Goal: Task Accomplishment & Management: Use online tool/utility

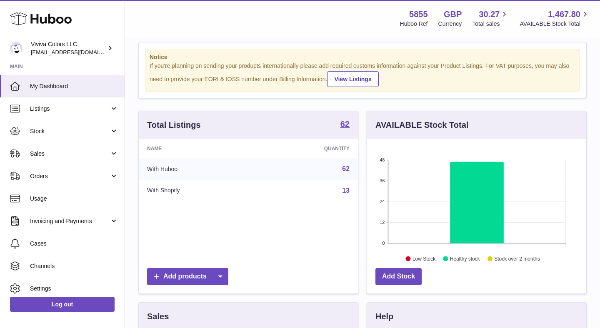
scroll to position [13, 0]
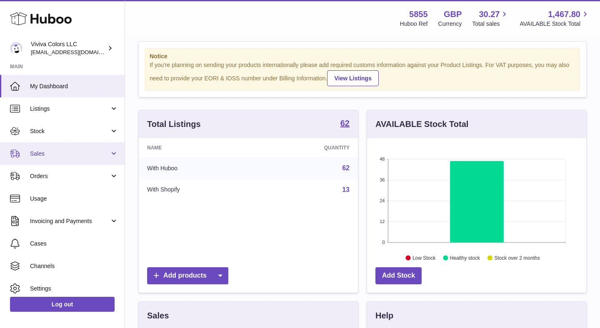
click at [70, 150] on span "Sales" at bounding box center [70, 154] width 80 height 8
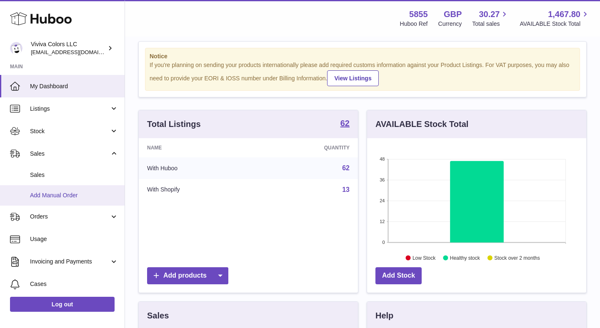
click at [71, 199] on span "Add Manual Order" at bounding box center [74, 196] width 88 height 8
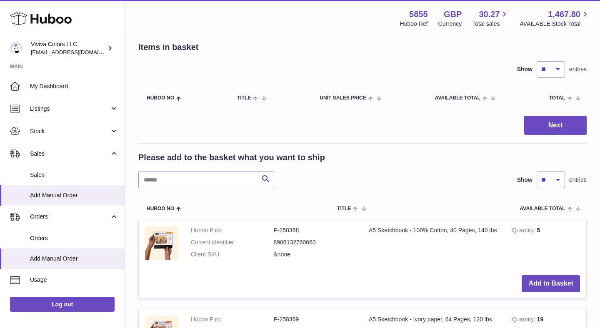
scroll to position [52, 0]
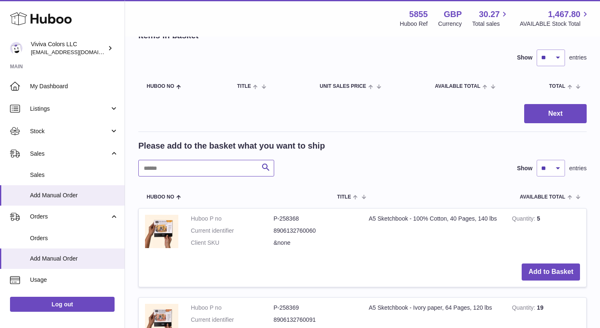
click at [191, 174] on input "text" at bounding box center [206, 168] width 136 height 17
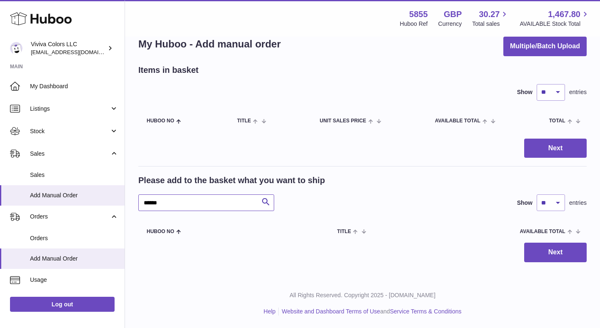
scroll to position [17, 0]
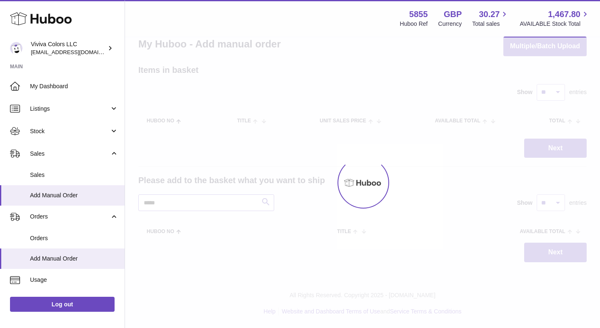
scroll to position [52, 0]
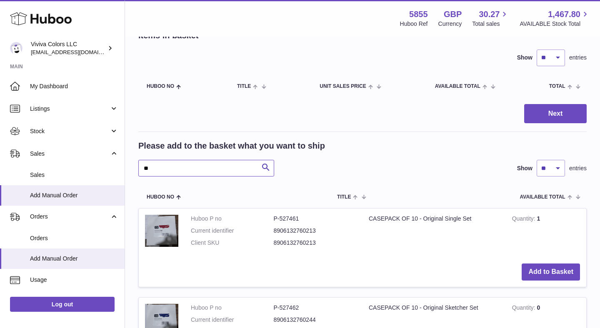
type input "*"
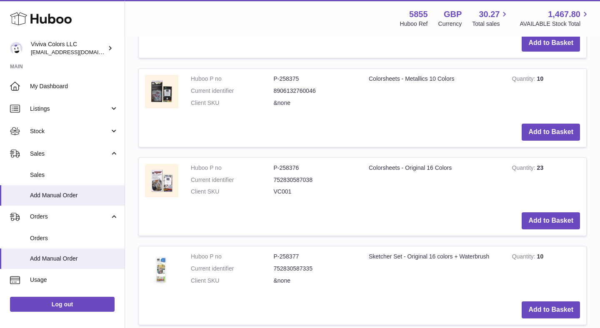
scroll to position [550, 0]
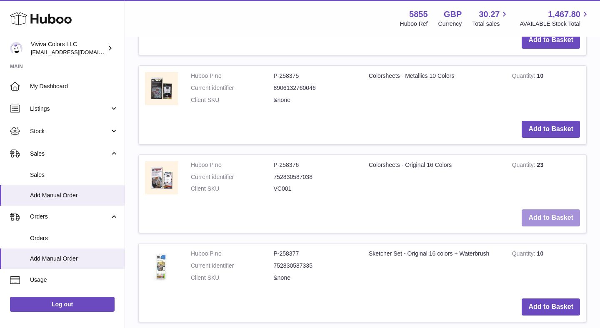
click at [537, 215] on button "Add to Basket" at bounding box center [550, 217] width 58 height 17
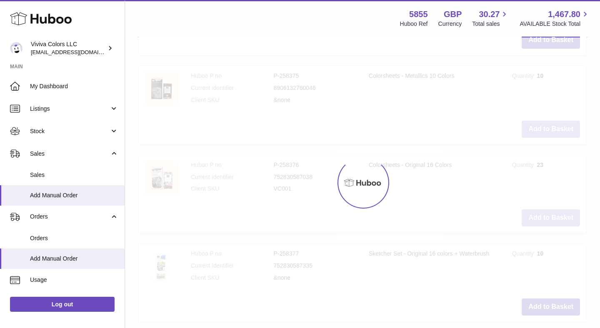
scroll to position [642, 0]
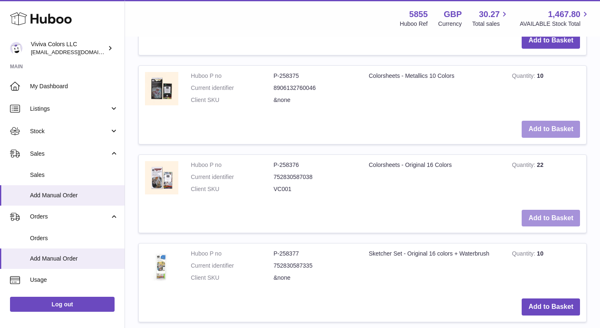
click at [538, 124] on button "Add to Basket" at bounding box center [550, 129] width 58 height 17
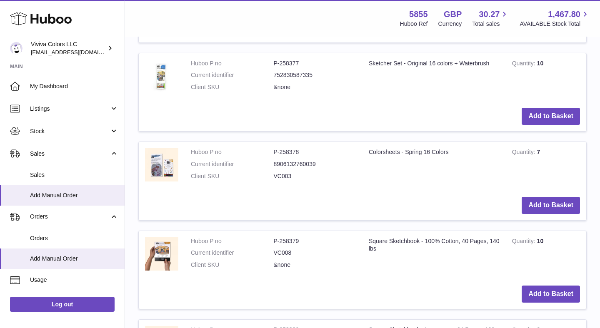
scroll to position [931, 0]
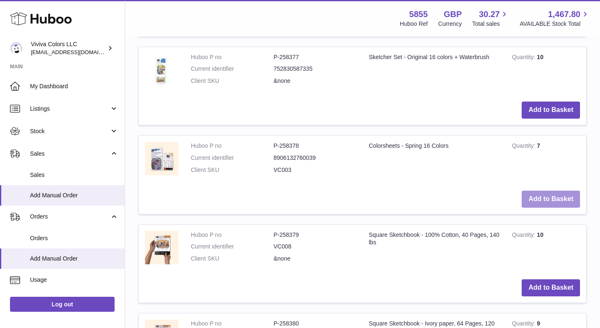
click at [533, 197] on button "Add to Basket" at bounding box center [550, 199] width 58 height 17
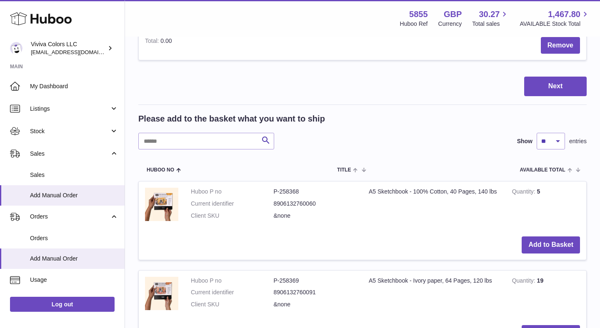
scroll to position [305, 0]
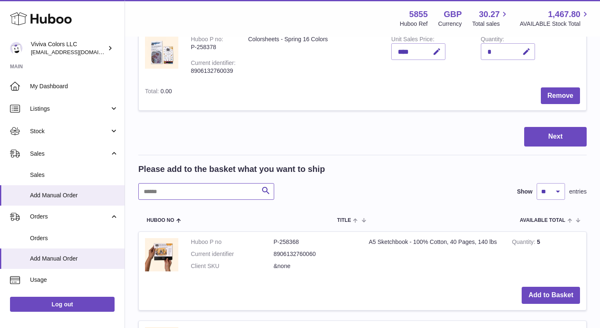
click at [212, 187] on input "text" at bounding box center [206, 191] width 136 height 17
type input "******"
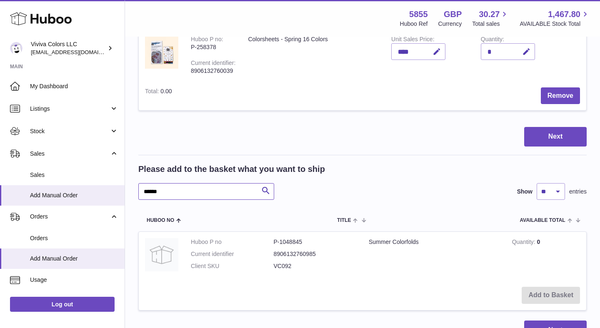
scroll to position [369, 0]
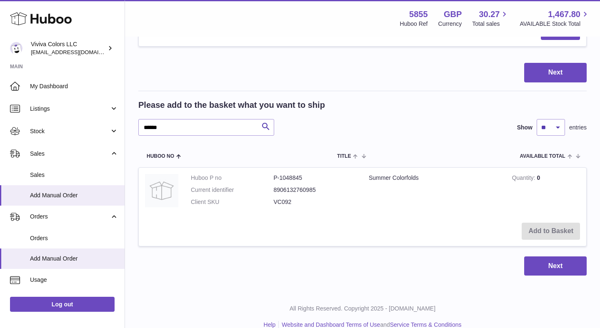
click at [548, 232] on td "Add to Basket" at bounding box center [362, 232] width 447 height 30
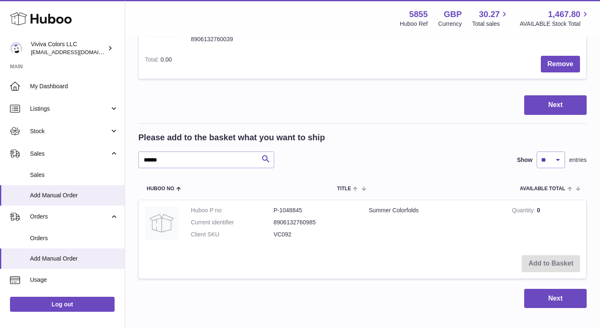
scroll to position [343, 0]
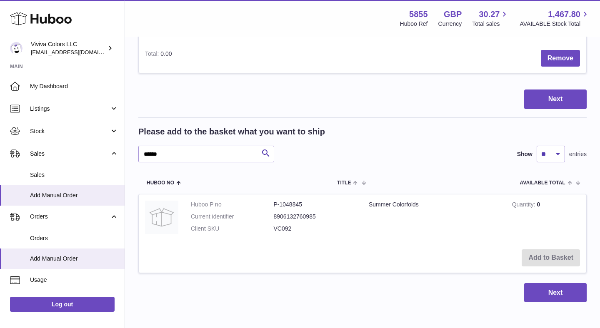
click at [391, 206] on td "Summer Colorfolds" at bounding box center [433, 218] width 143 height 49
click at [542, 252] on td "Add to Basket" at bounding box center [362, 258] width 447 height 30
click at [393, 212] on td "Summer Colorfolds" at bounding box center [433, 218] width 143 height 49
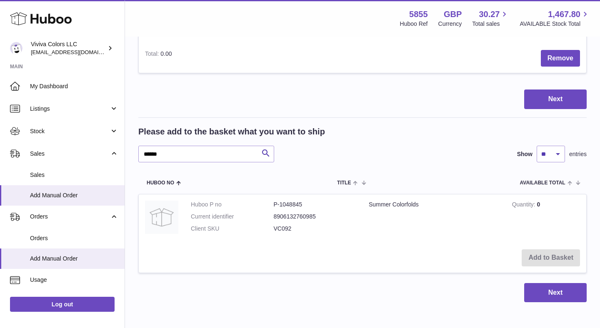
click at [186, 212] on td "Huboo P no P-1048845 Current identifier 8906132760985 Client SKU VC092" at bounding box center [273, 218] width 178 height 49
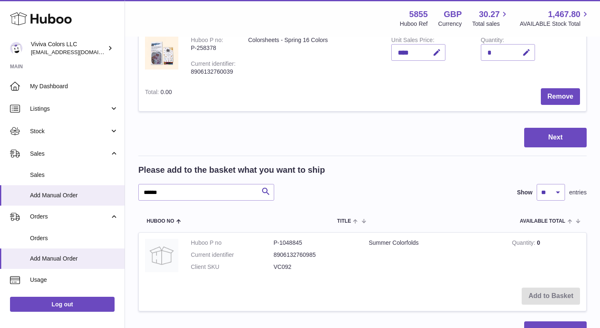
scroll to position [317, 0]
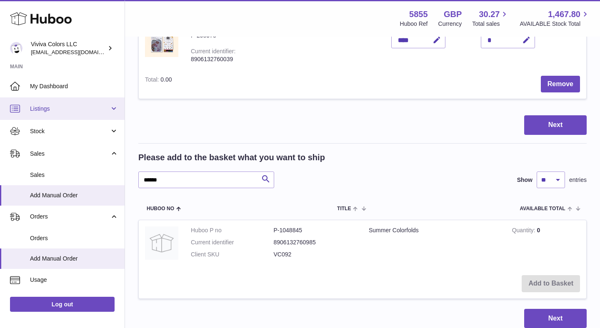
click at [53, 117] on link "Listings" at bounding box center [62, 108] width 124 height 22
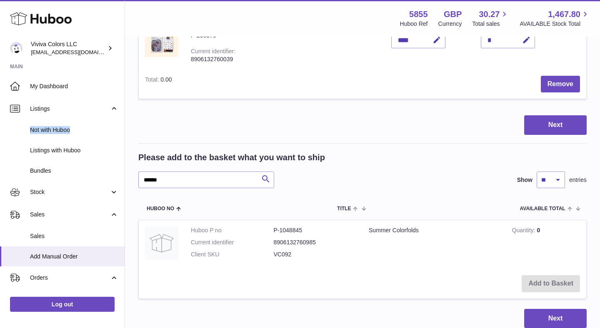
click at [258, 172] on button "Search" at bounding box center [265, 180] width 17 height 17
click at [261, 174] on icon "submit" at bounding box center [266, 179] width 10 height 10
click at [263, 175] on icon "submit" at bounding box center [266, 179] width 10 height 10
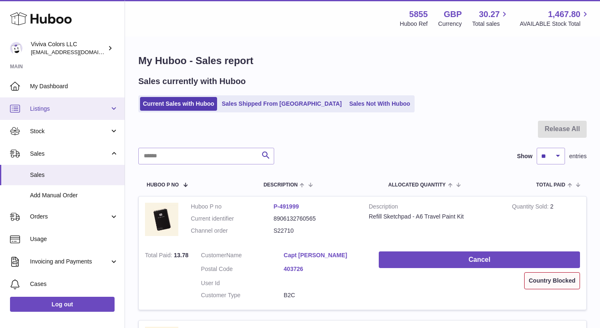
click at [76, 117] on link "Listings" at bounding box center [62, 108] width 124 height 22
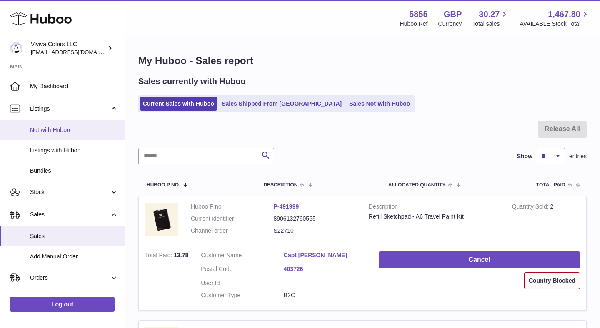
click at [76, 128] on span "Not with Huboo" at bounding box center [74, 130] width 88 height 8
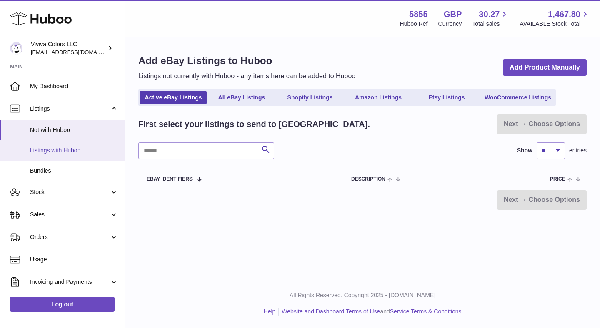
click at [96, 149] on span "Listings with Huboo" at bounding box center [74, 151] width 88 height 8
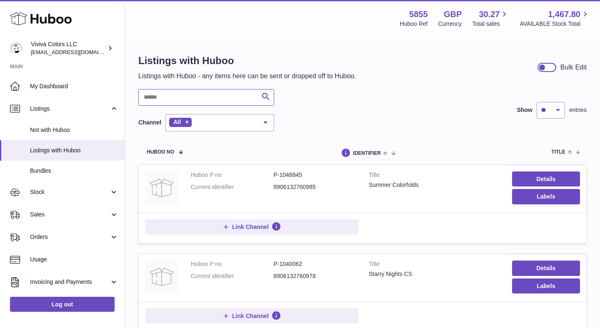
click at [215, 102] on input "text" at bounding box center [206, 97] width 136 height 17
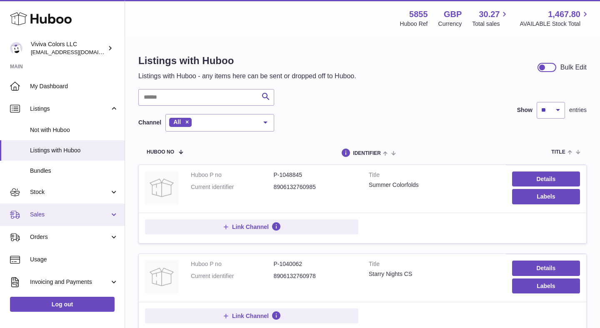
click at [64, 211] on span "Sales" at bounding box center [70, 215] width 80 height 8
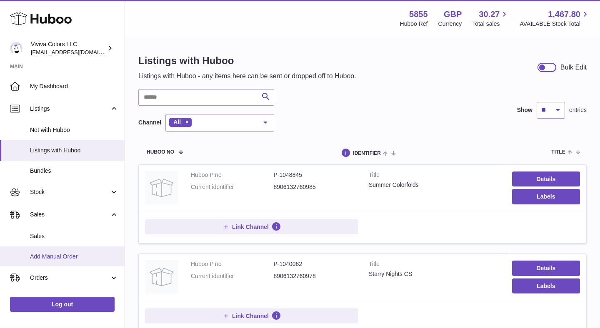
click at [67, 258] on span "Add Manual Order" at bounding box center [74, 257] width 88 height 8
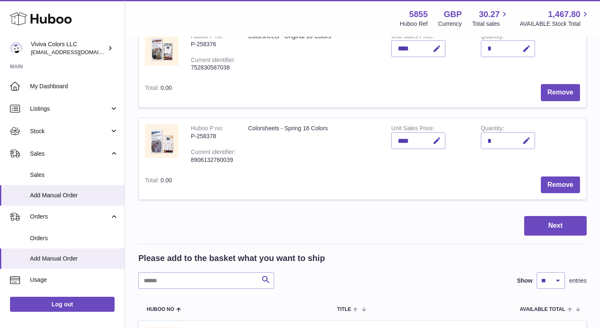
scroll to position [307, 0]
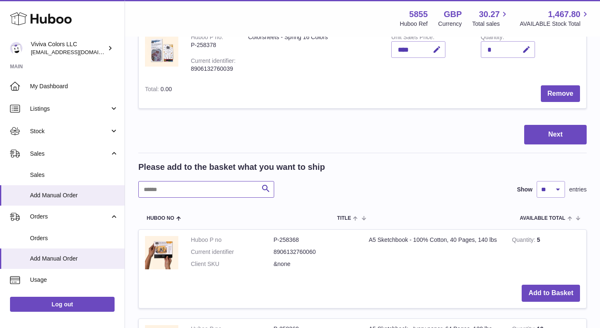
click at [234, 189] on input "text" at bounding box center [206, 189] width 136 height 17
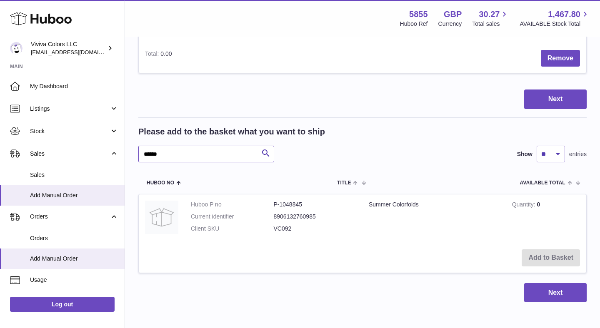
scroll to position [370, 0]
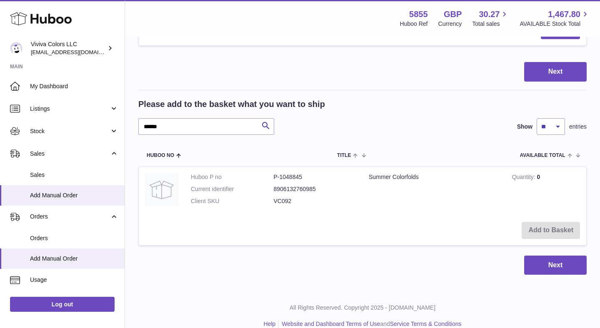
click at [328, 223] on td "Add to Basket" at bounding box center [362, 231] width 447 height 30
click at [281, 185] on dd "8906132760985" at bounding box center [315, 189] width 83 height 8
click at [542, 227] on td "Add to Basket" at bounding box center [362, 231] width 447 height 30
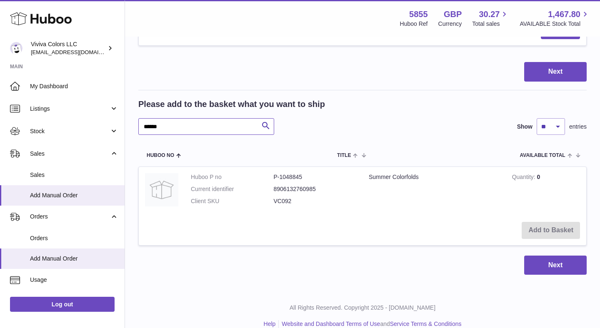
click at [244, 129] on input "******" at bounding box center [206, 126] width 136 height 17
type input "*"
type input "********"
click at [293, 183] on dl "Huboo P no P-1048845 Current identifier 8906132760985 Client SKU VC092" at bounding box center [273, 191] width 165 height 36
click at [176, 185] on img at bounding box center [161, 189] width 33 height 33
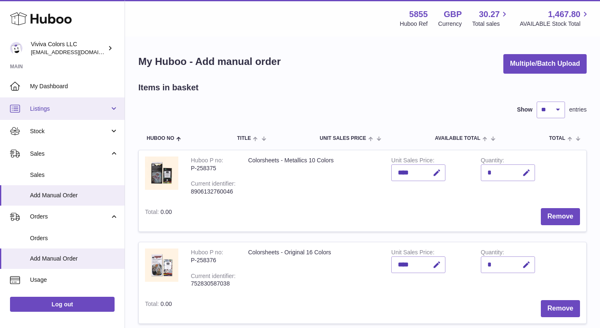
click at [56, 113] on link "Listings" at bounding box center [62, 108] width 124 height 22
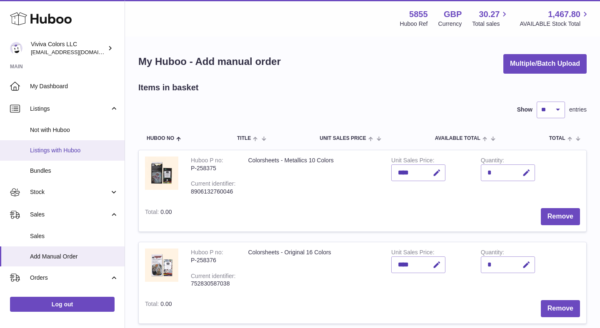
click at [68, 154] on span "Listings with Huboo" at bounding box center [74, 151] width 88 height 8
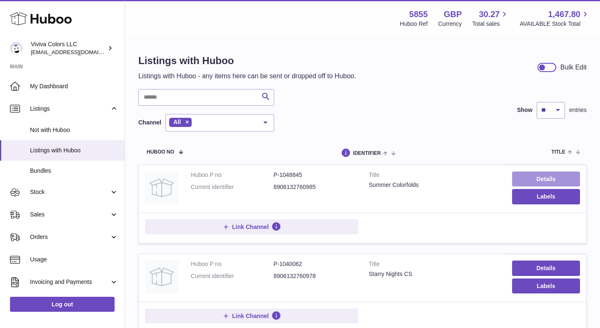
click at [528, 177] on link "Details" at bounding box center [546, 179] width 68 height 15
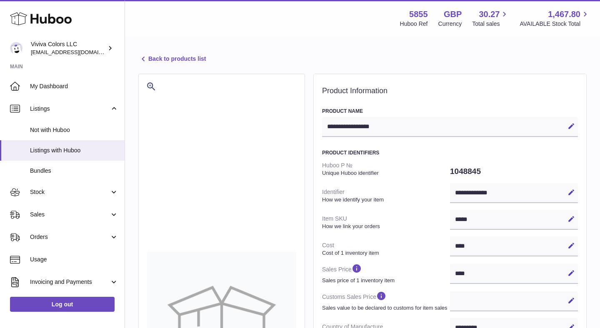
select select "***"
select select "****"
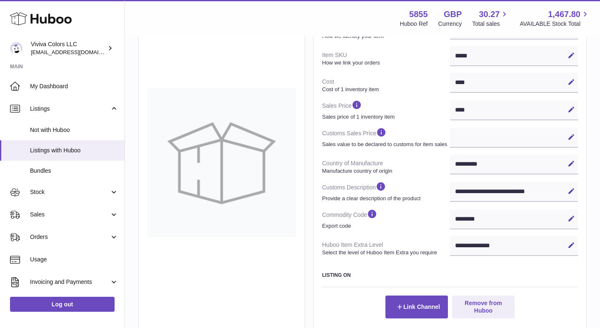
scroll to position [170, 0]
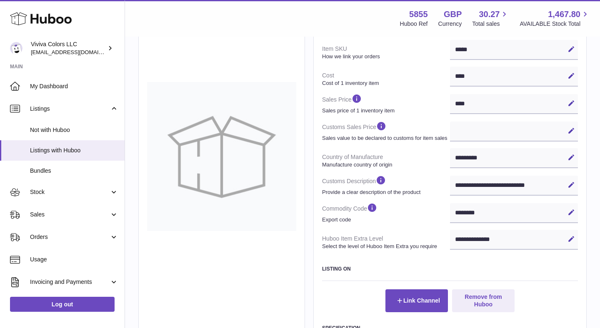
click at [524, 238] on div "**********" at bounding box center [514, 240] width 128 height 20
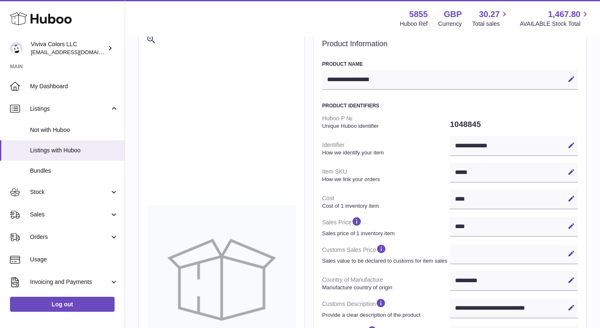
scroll to position [0, 0]
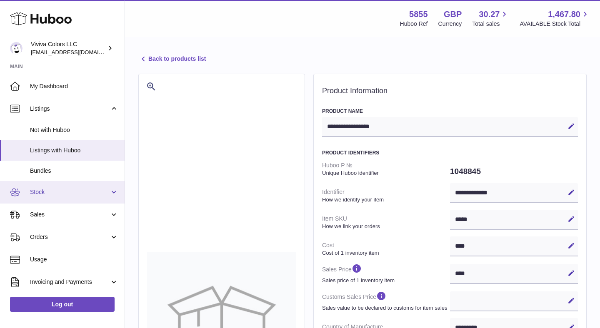
click at [70, 195] on span "Stock" at bounding box center [70, 192] width 80 height 8
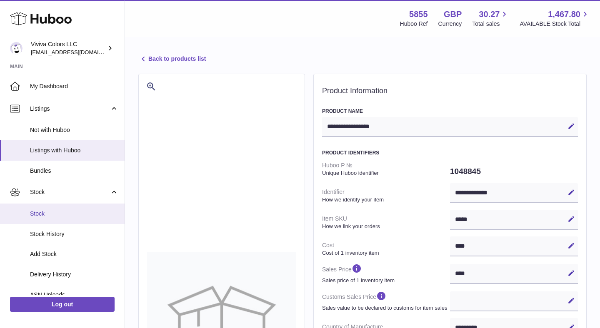
scroll to position [17, 0]
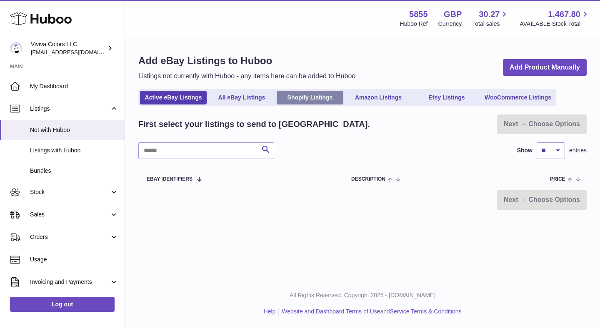
click at [307, 98] on link "Shopify Listings" at bounding box center [309, 98] width 67 height 14
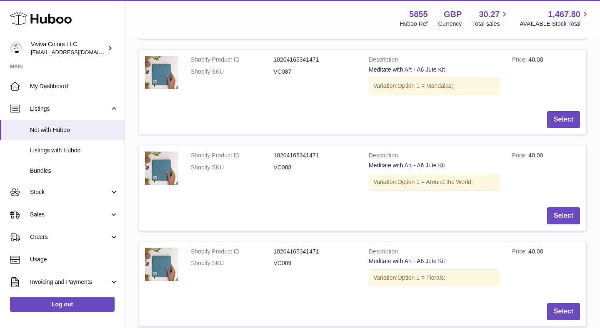
scroll to position [771, 0]
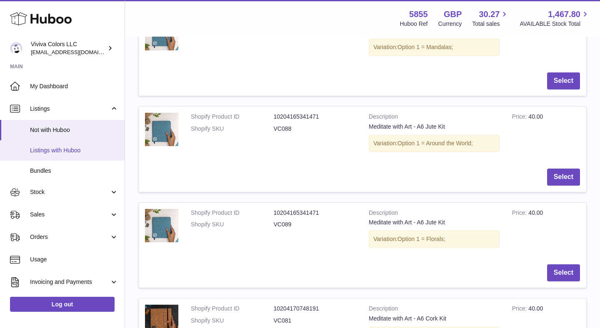
click at [86, 155] on link "Listings with Huboo" at bounding box center [62, 150] width 124 height 20
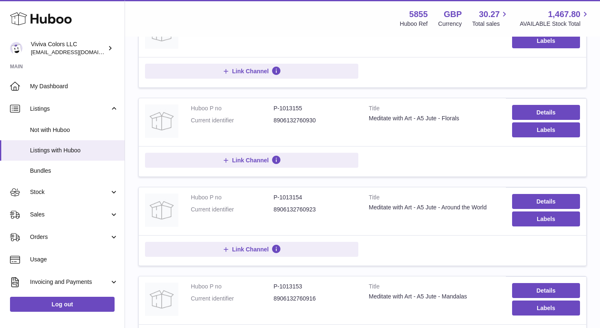
scroll to position [815, 0]
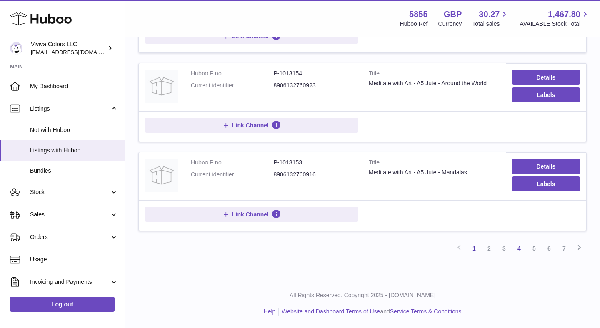
click at [515, 251] on link "4" at bounding box center [518, 248] width 15 height 15
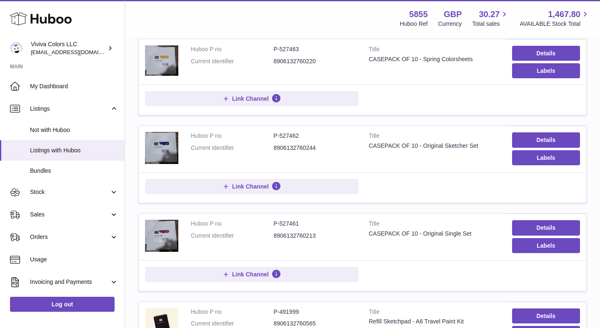
scroll to position [747, 0]
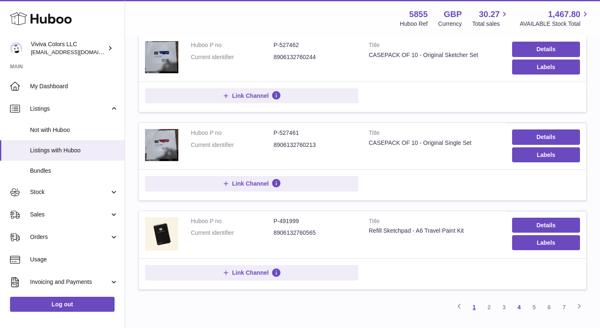
click at [469, 306] on link "1" at bounding box center [473, 307] width 15 height 15
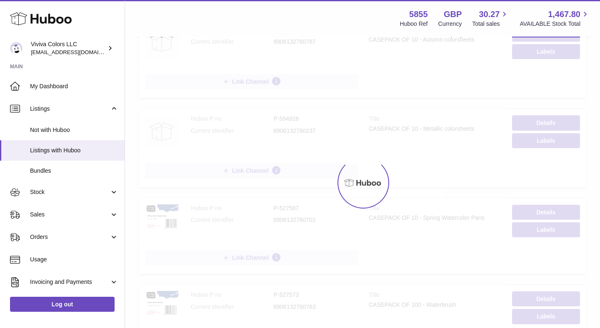
scroll to position [37, 0]
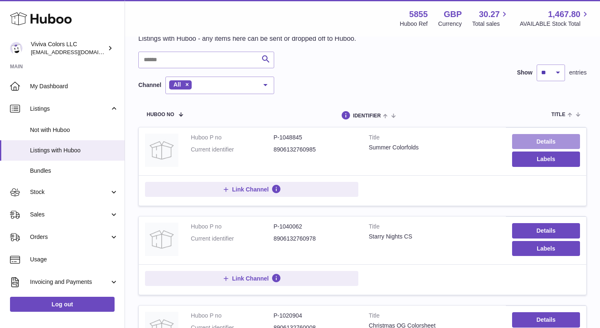
click at [522, 144] on link "Details" at bounding box center [546, 141] width 68 height 15
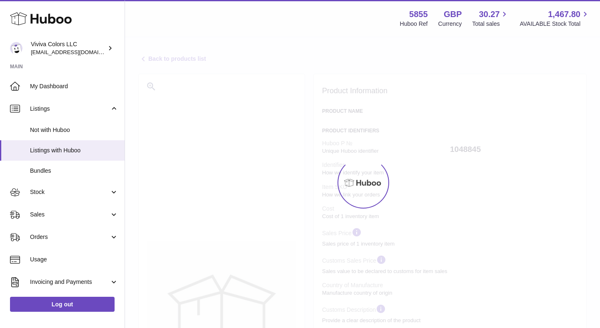
select select "***"
select select "****"
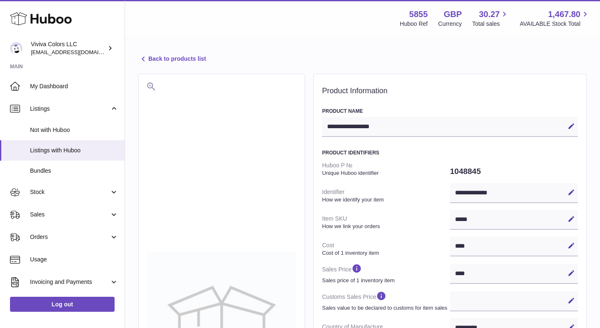
scroll to position [154, 0]
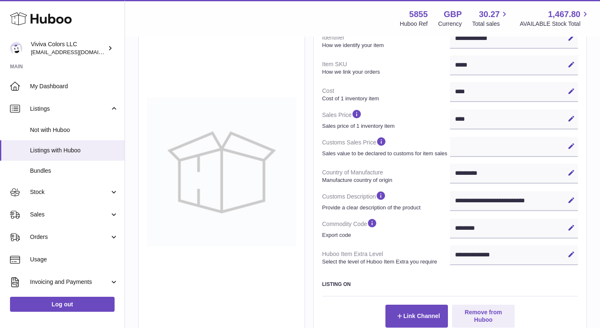
click at [216, 242] on img at bounding box center [221, 171] width 149 height 149
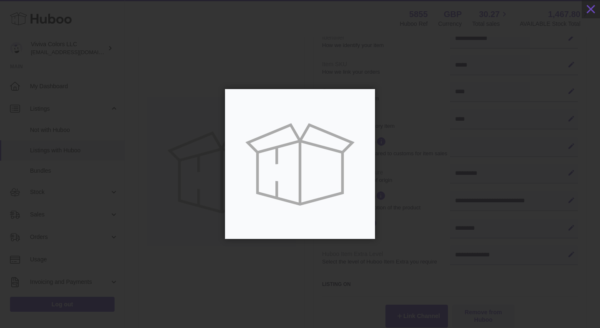
click at [265, 189] on img at bounding box center [300, 164] width 150 height 150
click at [195, 250] on div at bounding box center [300, 164] width 600 height 278
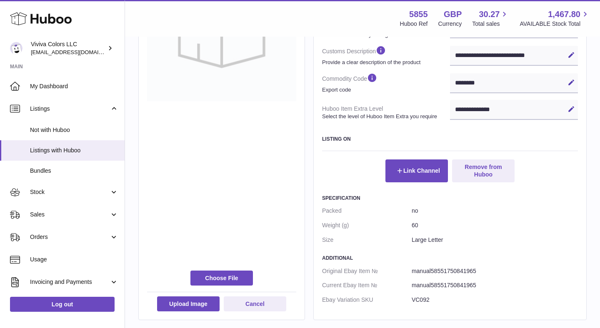
scroll to position [358, 0]
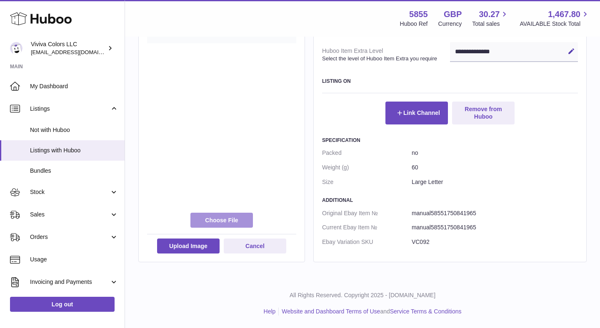
click at [235, 220] on label at bounding box center [221, 220] width 62 height 15
type input "**********"
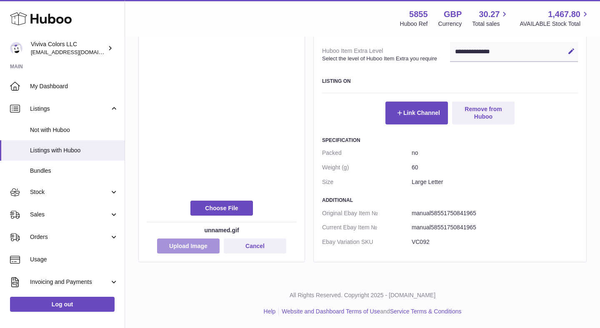
click at [202, 244] on button "Upload Image" at bounding box center [188, 246] width 62 height 15
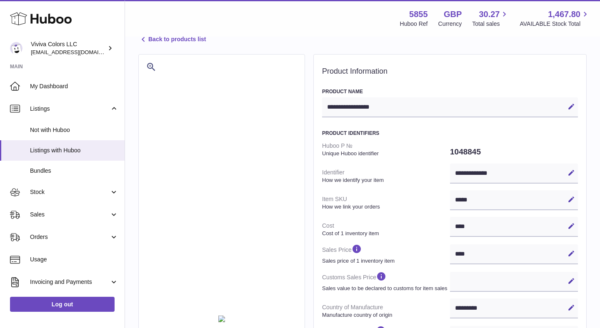
scroll to position [0, 0]
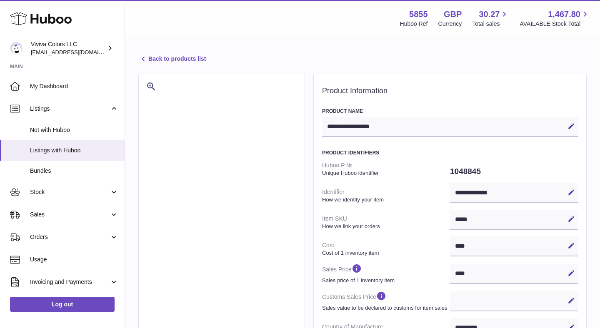
click at [201, 60] on link "Back to products list" at bounding box center [171, 59] width 67 height 10
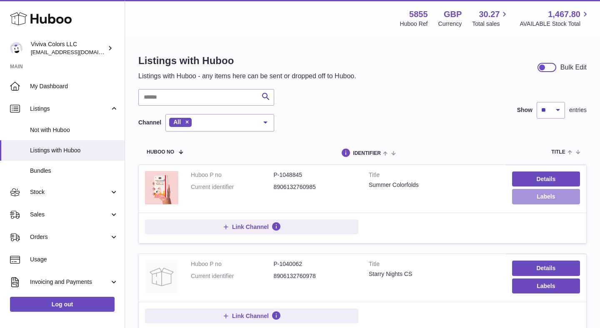
click at [541, 202] on button "Labels" at bounding box center [546, 196] width 68 height 15
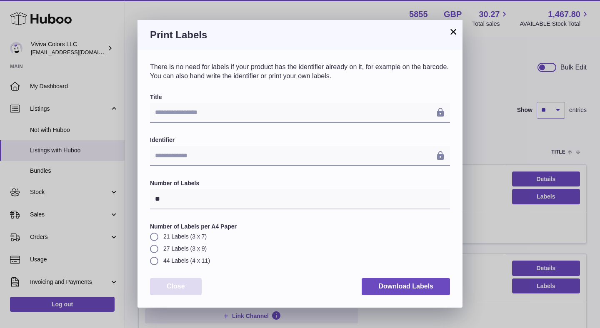
click at [182, 288] on button "Close" at bounding box center [176, 286] width 52 height 17
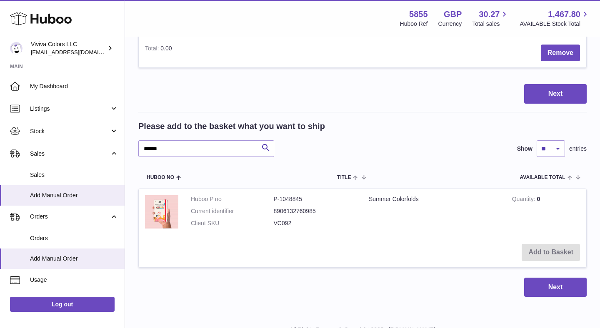
scroll to position [352, 0]
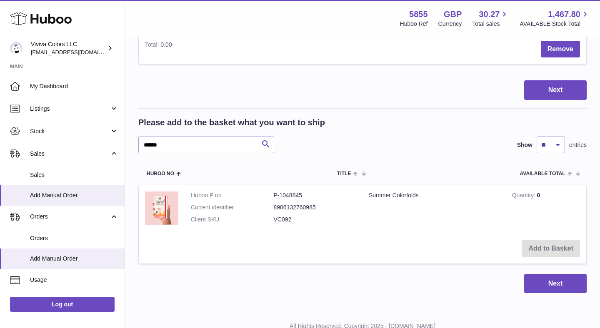
click at [244, 207] on dt "Current identifier" at bounding box center [232, 208] width 83 height 8
click at [548, 248] on td "Add to Basket" at bounding box center [362, 249] width 447 height 30
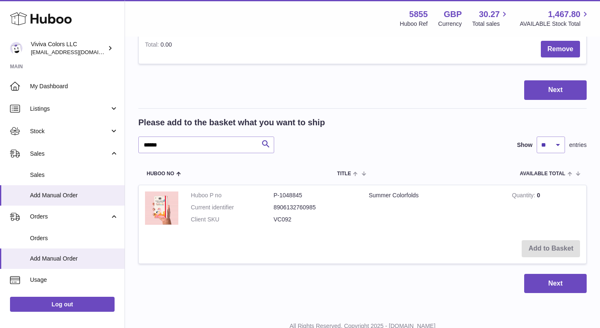
click at [548, 248] on td "Add to Basket" at bounding box center [362, 249] width 447 height 30
click at [213, 149] on input "******" at bounding box center [206, 145] width 136 height 17
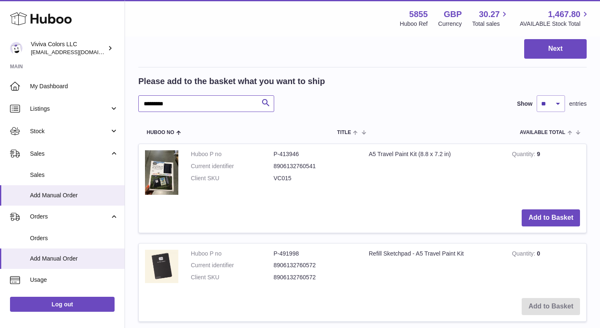
scroll to position [402, 0]
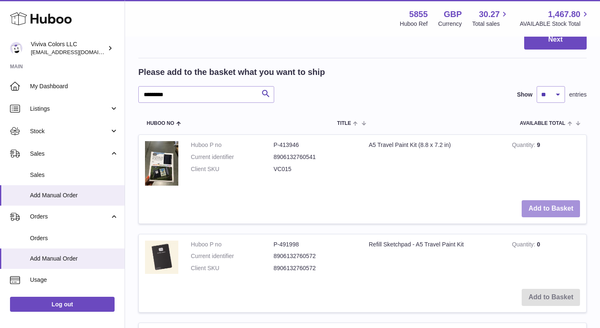
click at [543, 207] on button "Add to Basket" at bounding box center [550, 208] width 58 height 17
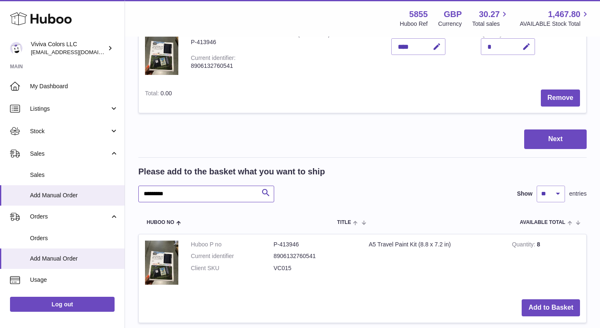
click at [199, 188] on input "*********" at bounding box center [206, 194] width 136 height 17
click at [183, 198] on input "*********" at bounding box center [206, 194] width 136 height 17
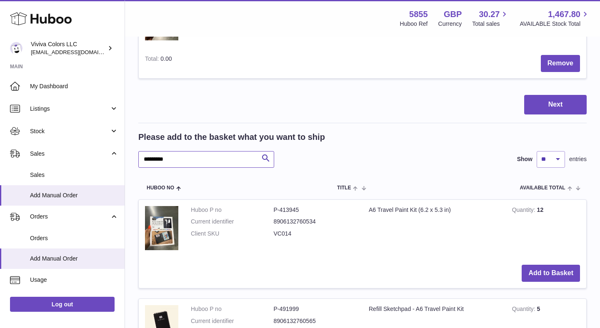
scroll to position [446, 0]
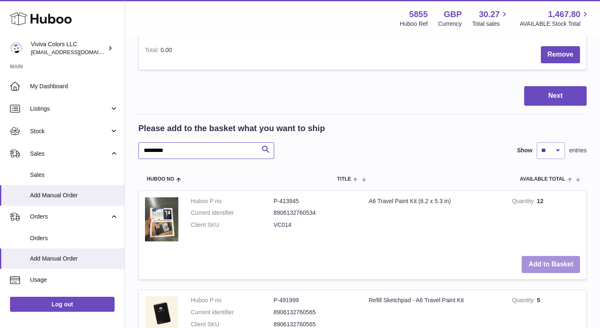
click at [558, 263] on button "Add to Basket" at bounding box center [550, 264] width 58 height 17
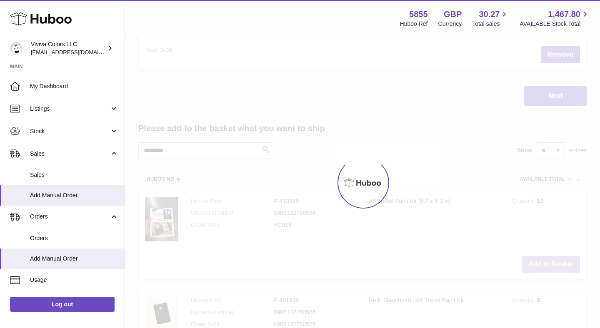
scroll to position [545, 0]
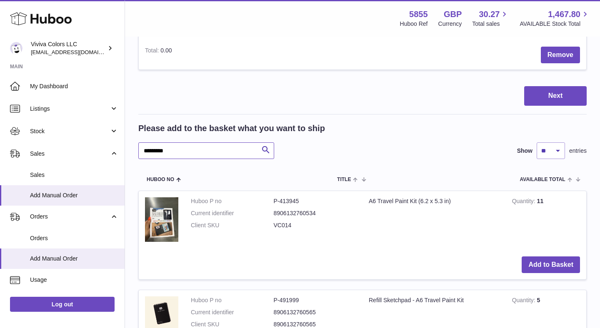
click at [184, 152] on input "*********" at bounding box center [206, 150] width 136 height 17
type input "*"
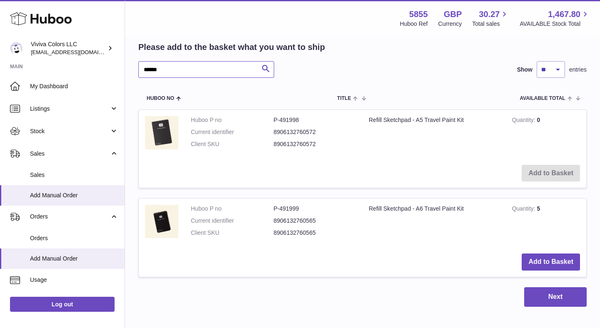
scroll to position [630, 0]
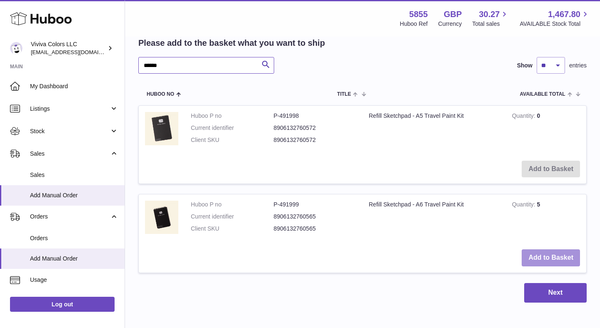
type input "******"
click at [540, 259] on button "Add to Basket" at bounding box center [550, 257] width 58 height 17
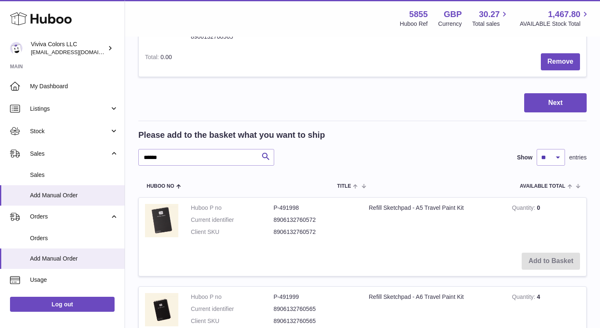
scroll to position [722, 0]
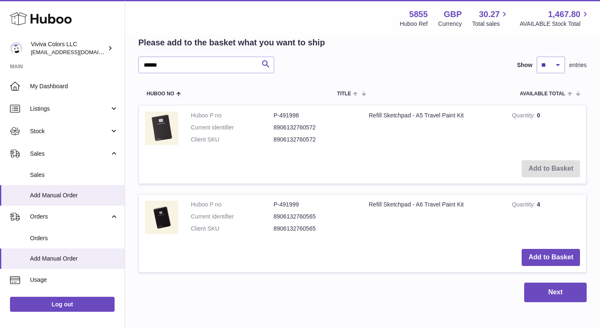
click at [546, 172] on td "Add to Basket" at bounding box center [362, 169] width 447 height 30
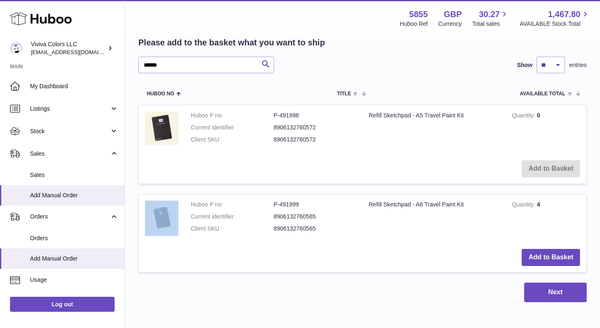
click at [546, 172] on td "Add to Basket" at bounding box center [362, 169] width 447 height 30
click at [486, 157] on td "Add to Basket" at bounding box center [362, 169] width 447 height 30
click at [406, 115] on td "Refill Sketchpad - A5 Travel Paint Kit" at bounding box center [433, 129] width 143 height 49
click at [232, 60] on input "******" at bounding box center [206, 65] width 136 height 17
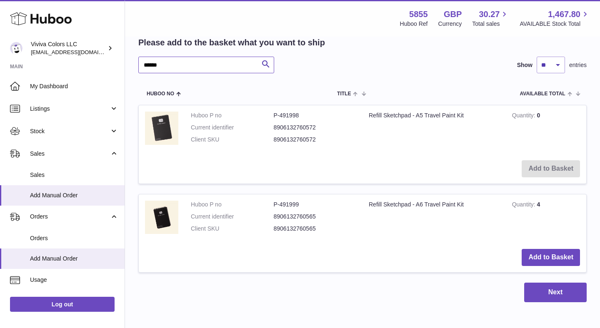
click at [232, 60] on input "******" at bounding box center [206, 65] width 136 height 17
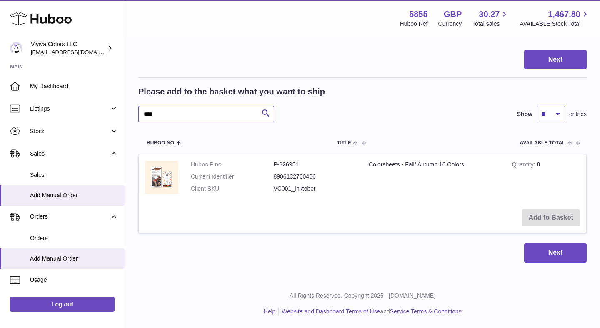
scroll to position [673, 0]
type input "****"
click at [550, 213] on td "Add to Basket" at bounding box center [362, 218] width 447 height 30
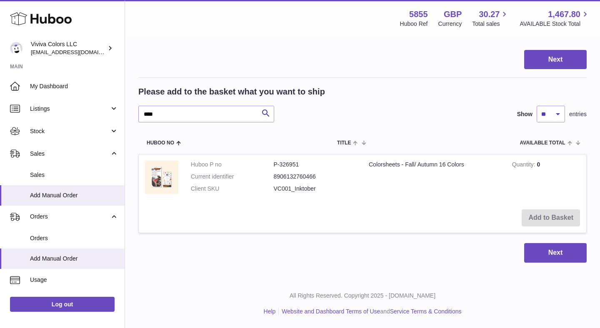
click at [429, 179] on td "Colorsheets - Fall/ Autumn 16 Colors" at bounding box center [433, 178] width 143 height 49
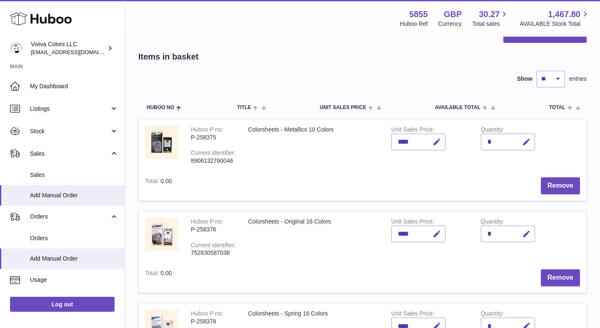
scroll to position [0, 0]
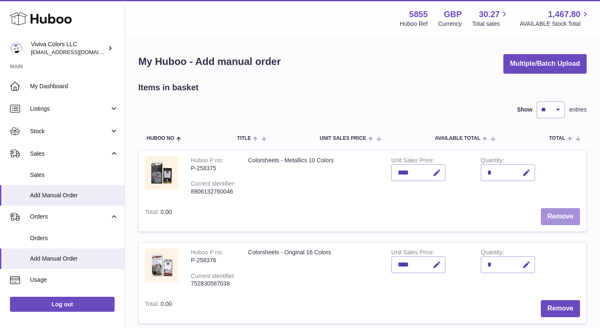
click at [555, 213] on button "Remove" at bounding box center [559, 216] width 39 height 17
click at [557, 215] on button "Remove" at bounding box center [559, 216] width 39 height 17
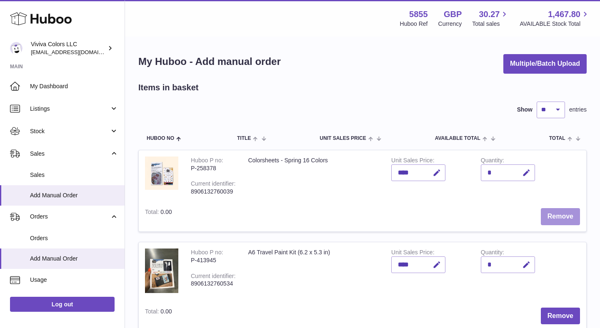
click at [557, 215] on button "Remove" at bounding box center [559, 216] width 39 height 17
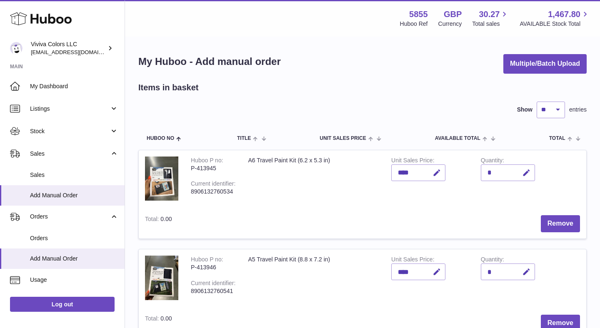
click at [557, 215] on td "Remove" at bounding box center [382, 224] width 408 height 30
click at [558, 222] on button "Remove" at bounding box center [559, 223] width 39 height 17
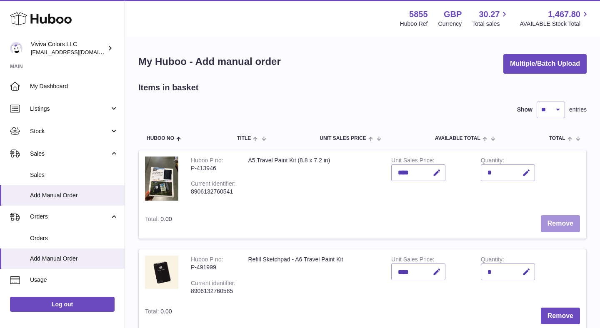
click at [558, 222] on button "Remove" at bounding box center [559, 223] width 39 height 17
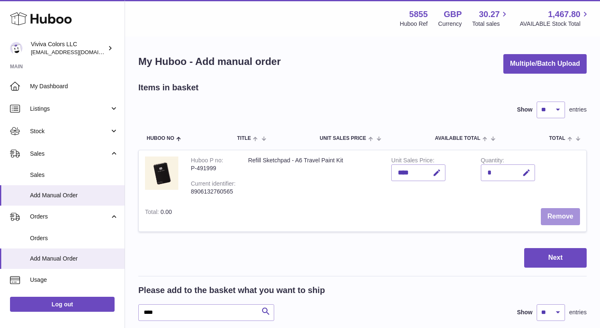
click at [558, 222] on button "Remove" at bounding box center [559, 216] width 39 height 17
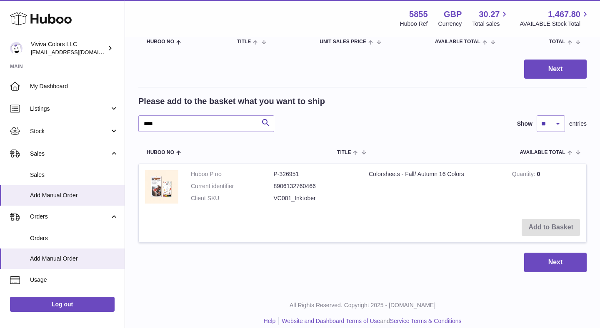
scroll to position [106, 0]
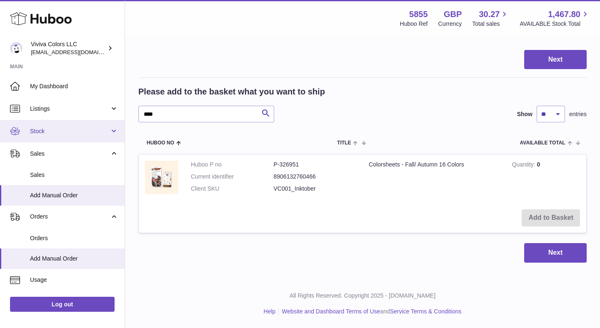
click at [71, 132] on span "Stock" at bounding box center [70, 131] width 80 height 8
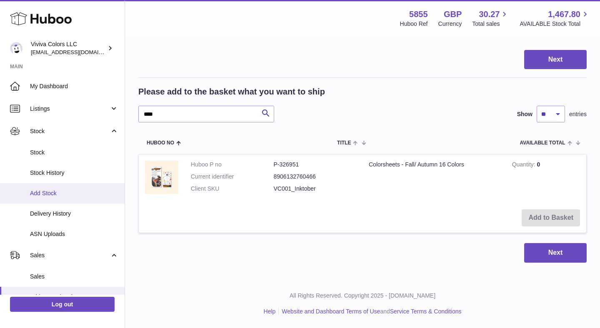
click at [65, 187] on link "Add Stock" at bounding box center [62, 193] width 124 height 20
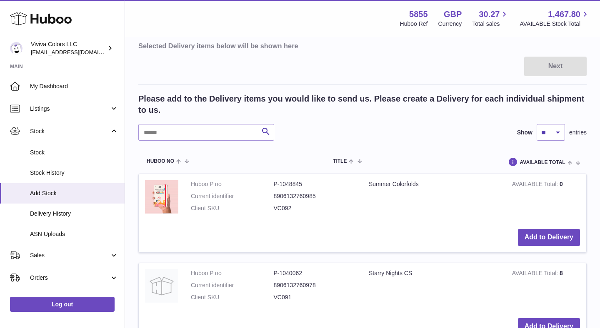
scroll to position [187, 0]
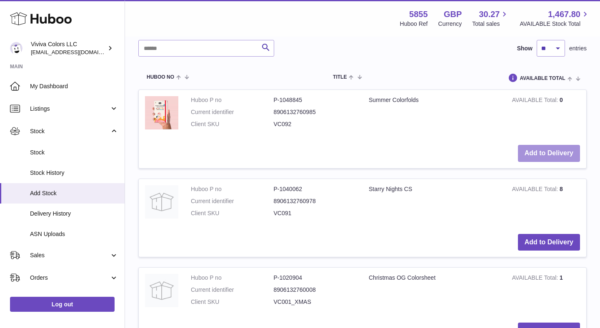
click at [537, 155] on button "Add to Delivery" at bounding box center [549, 153] width 62 height 17
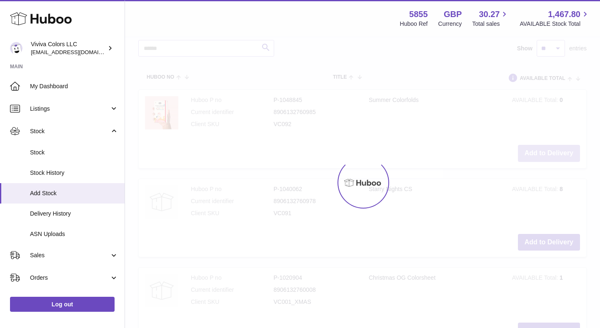
scroll to position [290, 0]
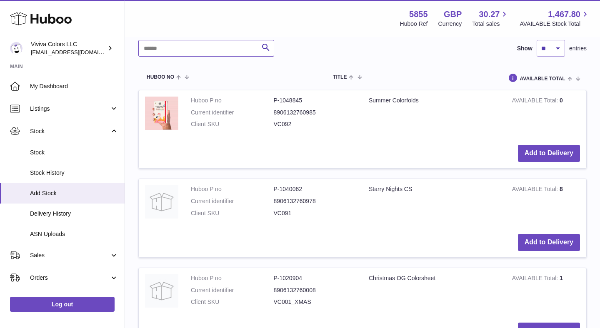
click at [206, 46] on input "text" at bounding box center [206, 48] width 136 height 17
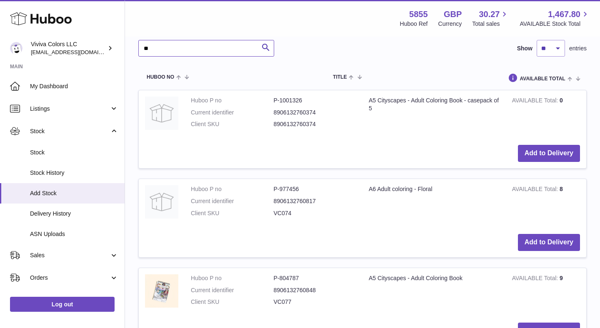
type input "*"
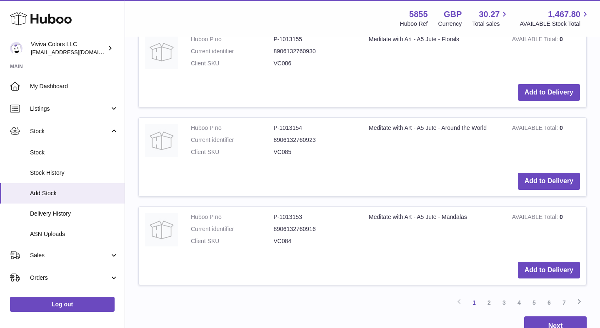
scroll to position [1047, 0]
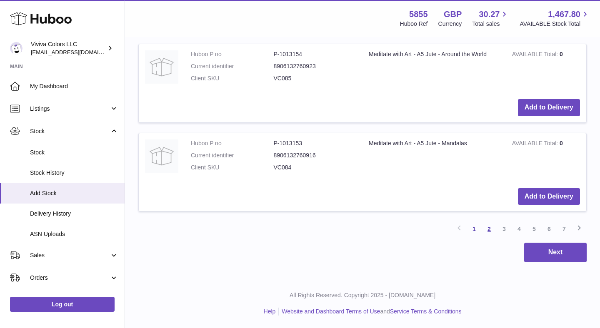
click at [490, 229] on link "2" at bounding box center [488, 229] width 15 height 15
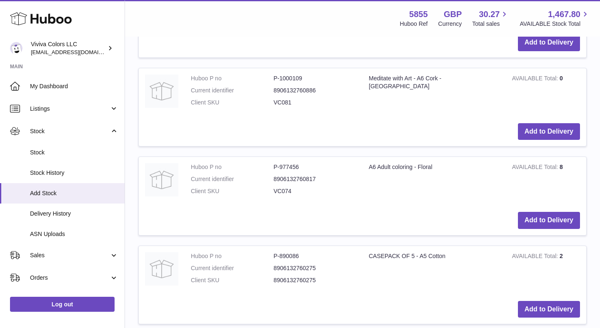
scroll to position [1045, 0]
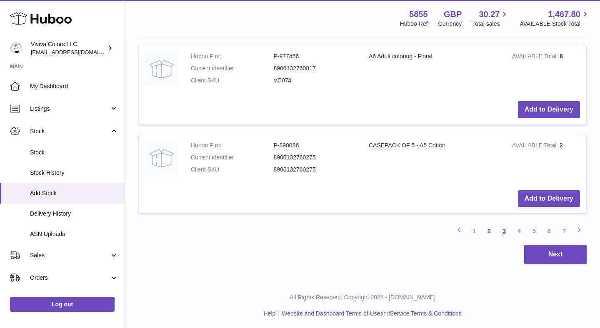
click at [503, 233] on link "3" at bounding box center [503, 231] width 15 height 15
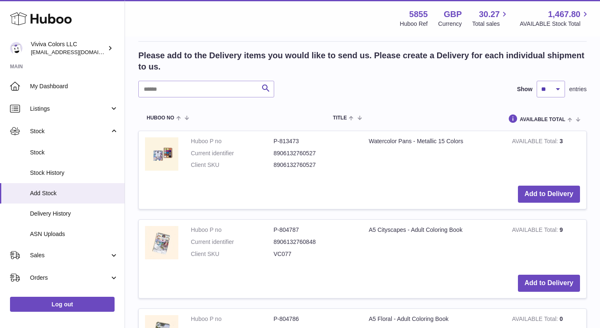
scroll to position [256, 0]
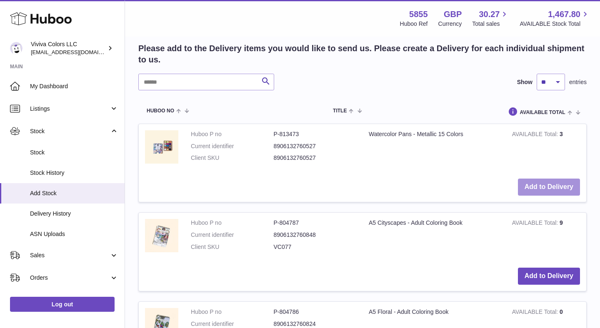
click at [532, 184] on button "Add to Delivery" at bounding box center [549, 187] width 62 height 17
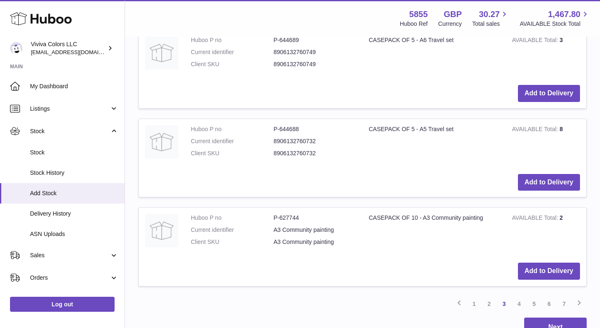
scroll to position [1081, 0]
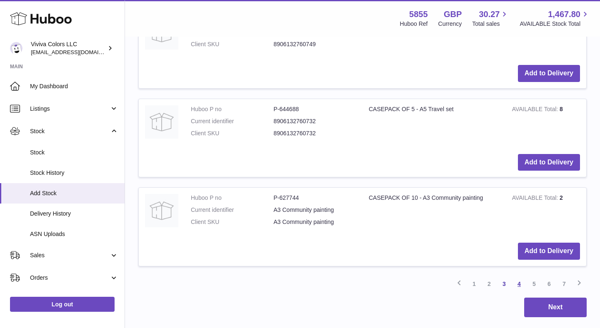
click at [515, 283] on link "4" at bounding box center [518, 283] width 15 height 15
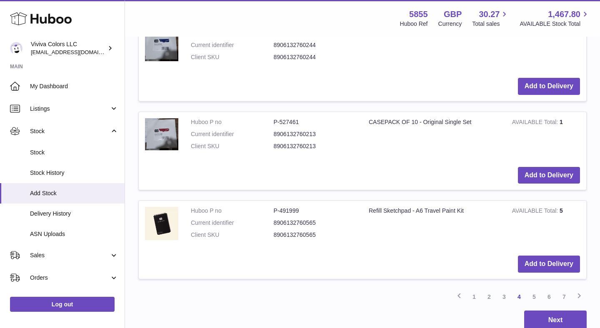
scroll to position [1069, 0]
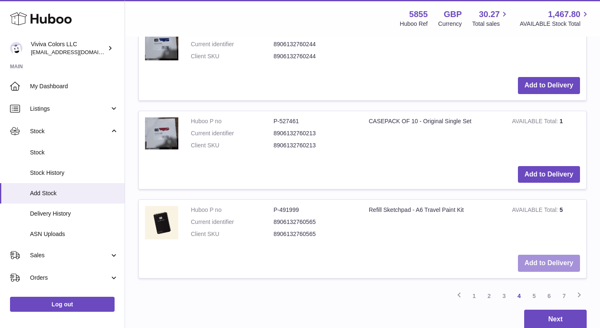
click at [544, 268] on button "Add to Delivery" at bounding box center [549, 263] width 62 height 17
click at [533, 297] on link "5" at bounding box center [533, 296] width 15 height 15
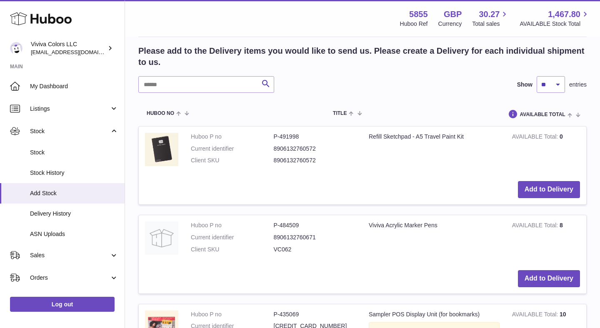
scroll to position [434, 0]
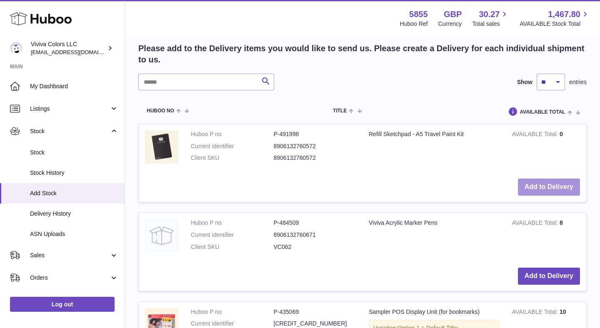
click at [535, 188] on button "Add to Delivery" at bounding box center [549, 187] width 62 height 17
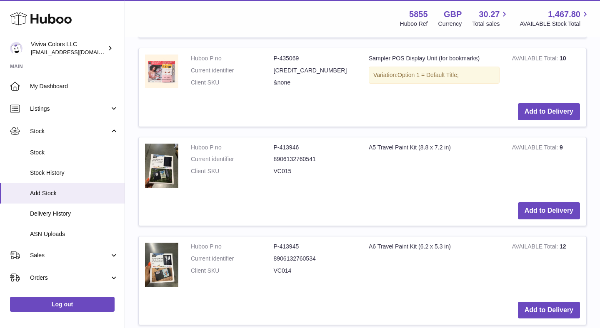
scroll to position [777, 0]
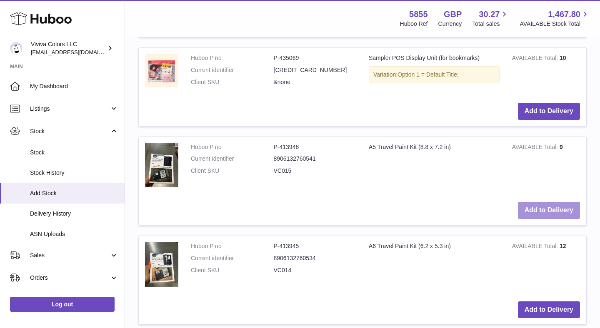
click at [547, 213] on button "Add to Delivery" at bounding box center [549, 210] width 62 height 17
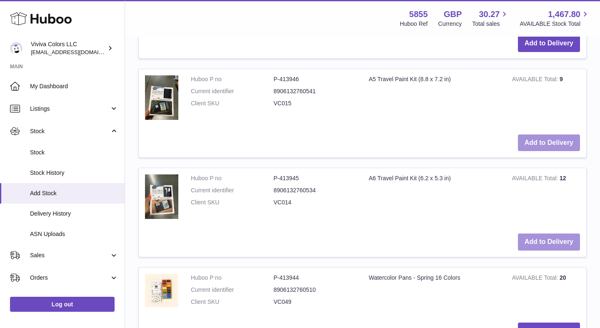
scroll to position [947, 0]
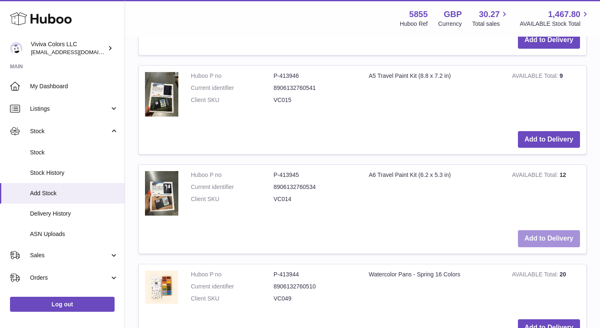
click at [547, 237] on button "Add to Delivery" at bounding box center [549, 238] width 62 height 17
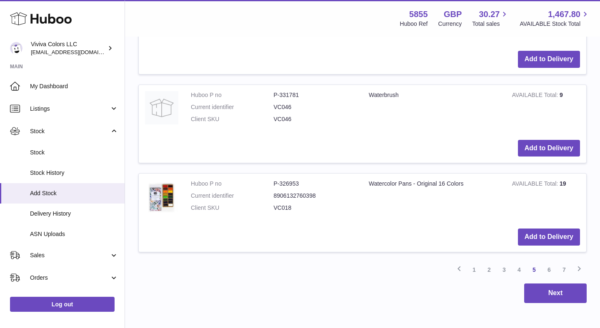
scroll to position [1524, 0]
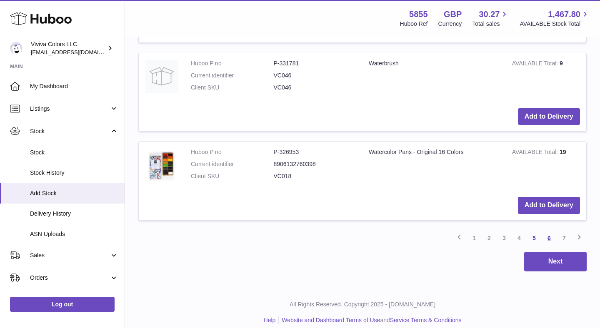
click at [542, 237] on link "6" at bounding box center [548, 238] width 15 height 15
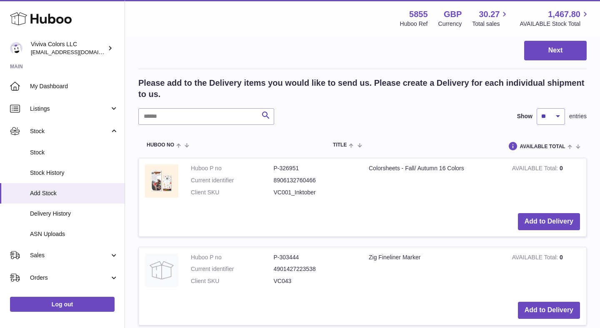
scroll to position [717, 0]
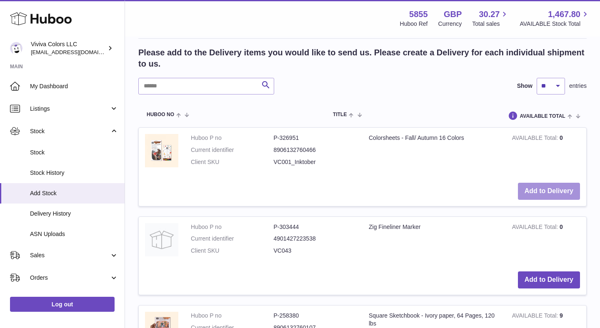
click at [526, 191] on button "Add to Delivery" at bounding box center [549, 191] width 62 height 17
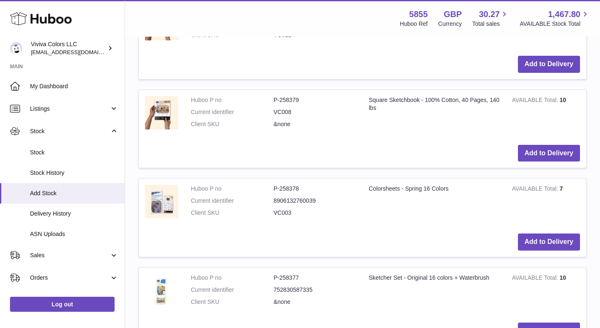
scroll to position [1177, 0]
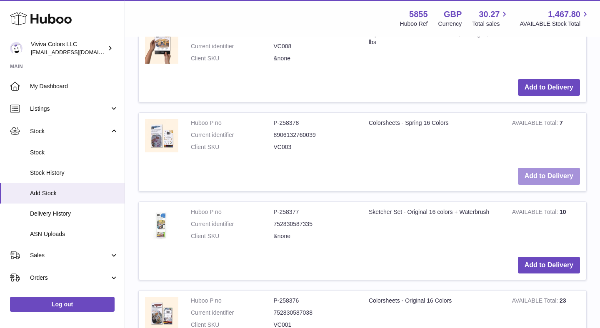
click at [531, 179] on button "Add to Delivery" at bounding box center [549, 176] width 62 height 17
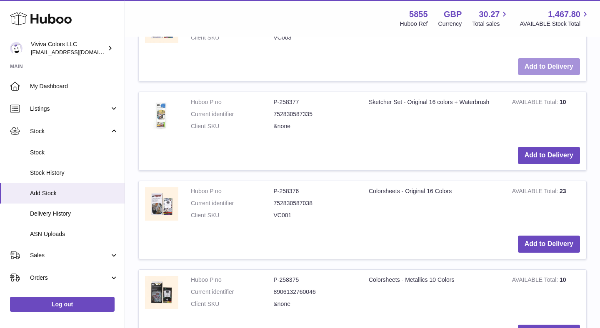
scroll to position [1380, 0]
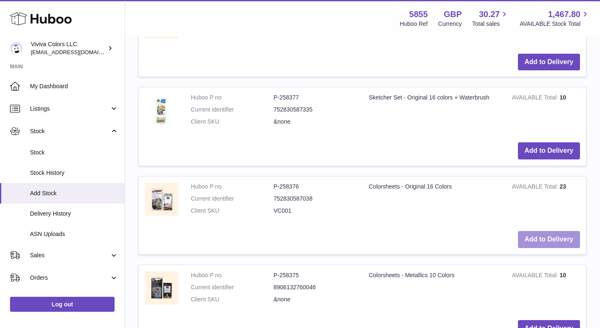
click at [541, 234] on button "Add to Delivery" at bounding box center [549, 239] width 62 height 17
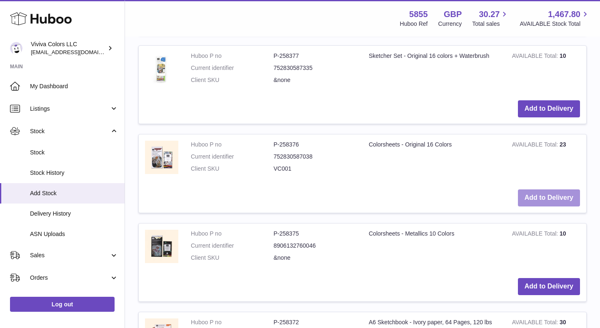
scroll to position [1621, 0]
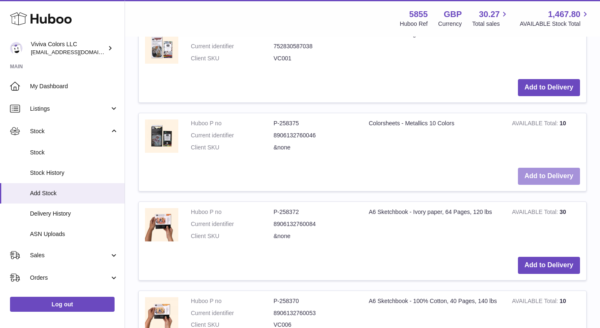
click at [535, 173] on button "Add to Delivery" at bounding box center [549, 176] width 62 height 17
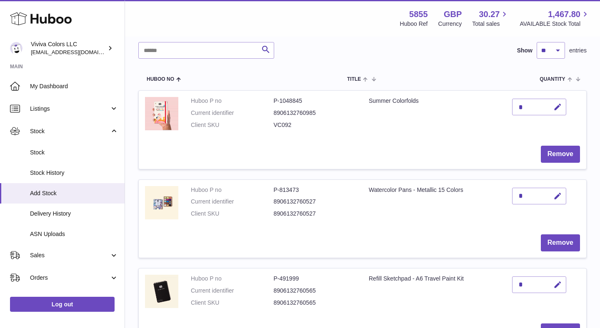
scroll to position [44, 0]
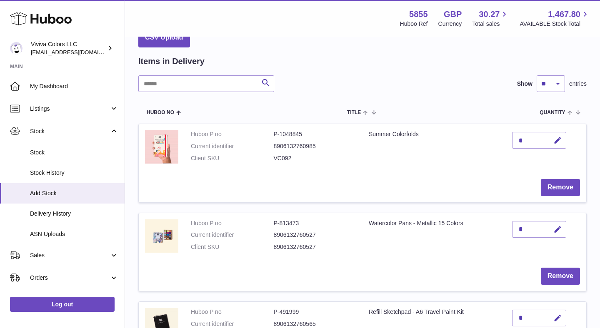
click at [528, 139] on div "*" at bounding box center [539, 140] width 54 height 17
click at [551, 141] on button "button" at bounding box center [556, 140] width 20 height 17
type input "**"
click at [554, 140] on icon "submit" at bounding box center [557, 140] width 7 height 7
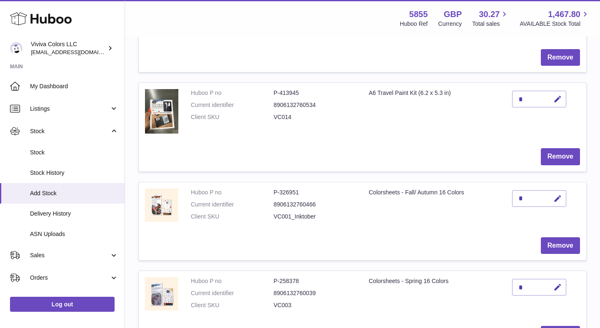
scroll to position [580, 0]
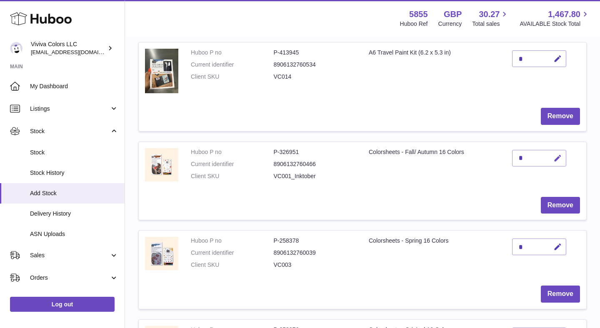
click at [554, 157] on icon "button" at bounding box center [557, 158] width 9 height 9
type input "**"
click at [556, 156] on icon "submit" at bounding box center [557, 157] width 7 height 7
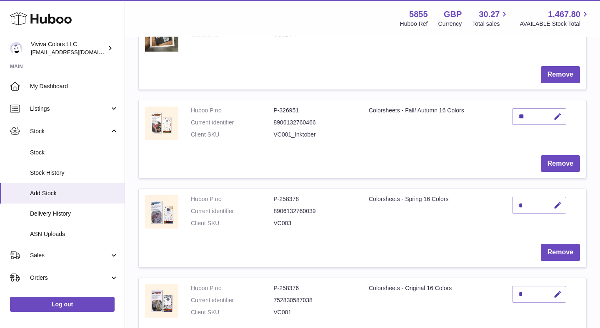
scroll to position [628, 0]
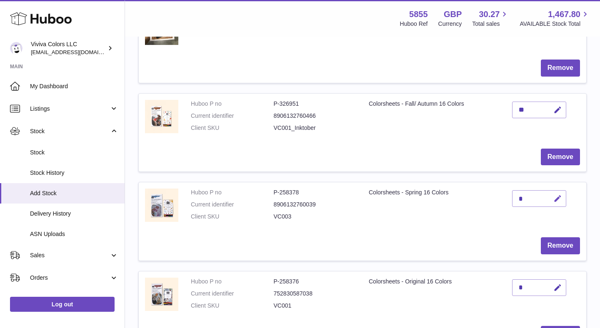
click at [556, 197] on icon "button" at bounding box center [557, 198] width 9 height 9
type input "**"
click at [555, 197] on icon "submit" at bounding box center [557, 198] width 7 height 7
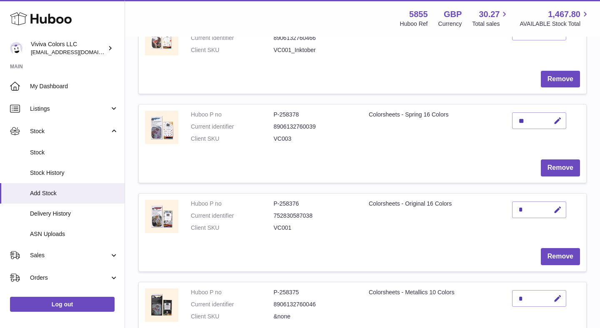
scroll to position [719, 0]
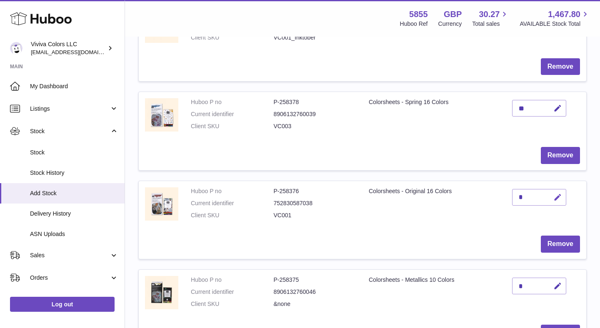
click at [557, 194] on icon "button" at bounding box center [557, 197] width 9 height 9
type input "**"
click at [557, 197] on icon "submit" at bounding box center [557, 197] width 7 height 7
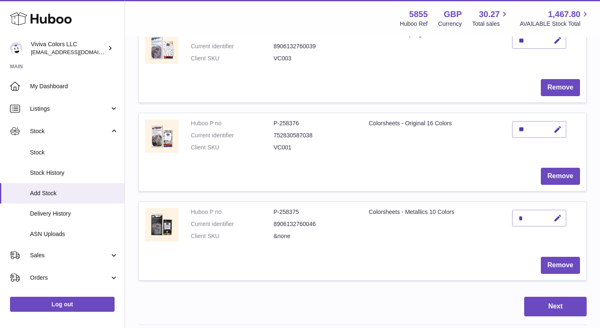
scroll to position [804, 0]
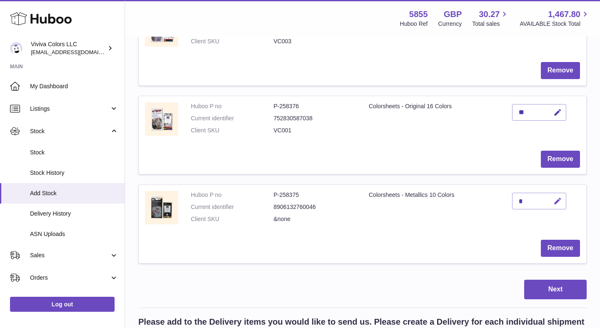
click at [560, 204] on icon "button" at bounding box center [557, 201] width 9 height 9
type input "**"
click at [554, 202] on icon "submit" at bounding box center [557, 200] width 7 height 7
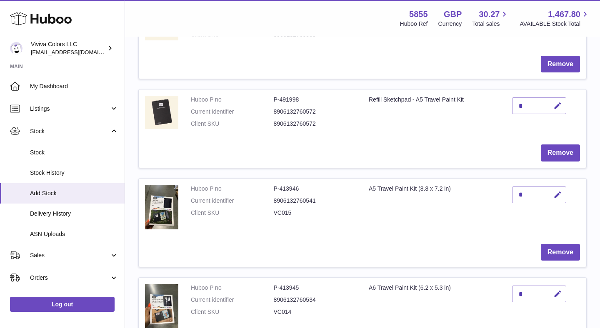
scroll to position [426, 0]
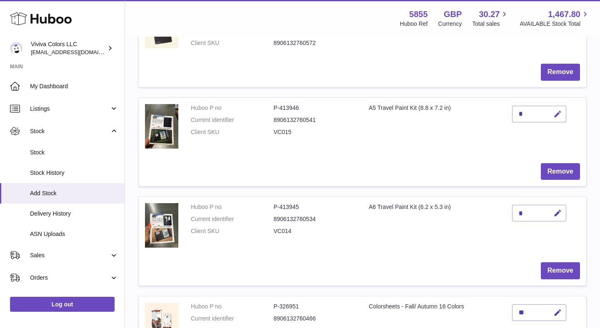
click at [556, 113] on icon "button" at bounding box center [557, 114] width 9 height 9
type input "**"
click at [559, 113] on icon "submit" at bounding box center [557, 113] width 7 height 7
click at [554, 214] on icon "button" at bounding box center [557, 213] width 9 height 9
click at [556, 212] on icon "submit" at bounding box center [557, 212] width 7 height 7
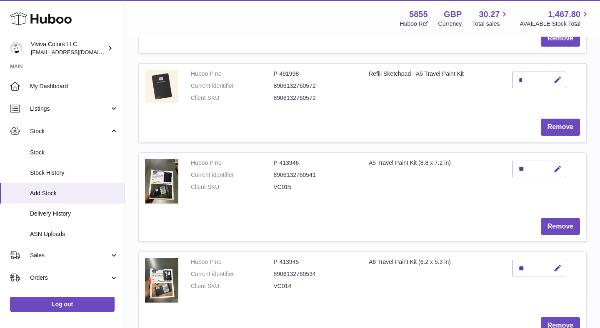
scroll to position [408, 0]
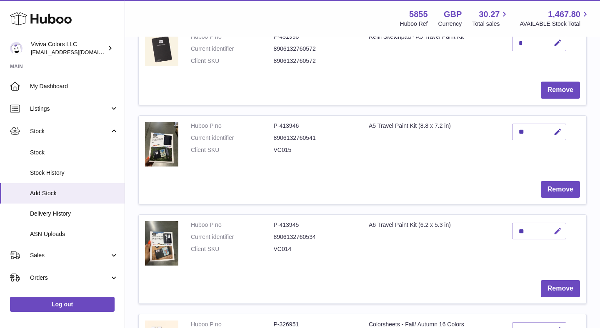
click at [549, 233] on button "button" at bounding box center [556, 231] width 20 height 17
type input "**"
click at [559, 232] on icon "submit" at bounding box center [557, 230] width 7 height 7
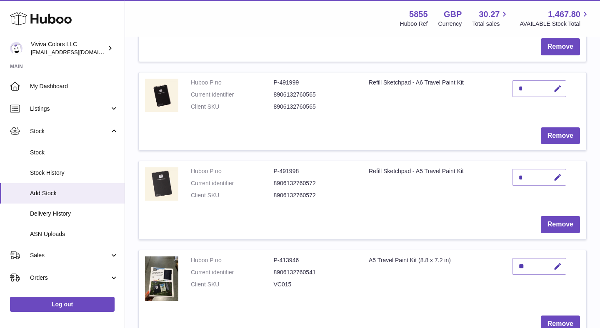
scroll to position [247, 0]
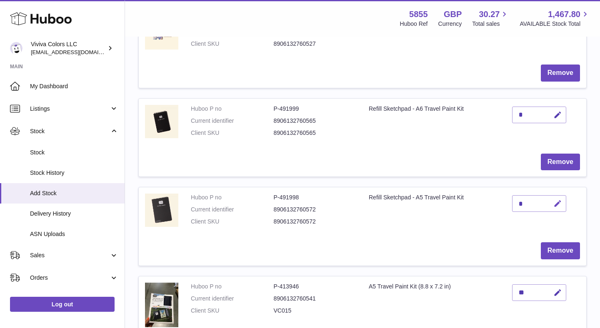
click at [553, 200] on icon "button" at bounding box center [557, 203] width 9 height 9
type input "**"
click at [559, 205] on icon "submit" at bounding box center [557, 203] width 7 height 7
click at [555, 115] on icon "button" at bounding box center [557, 115] width 9 height 9
type input "**"
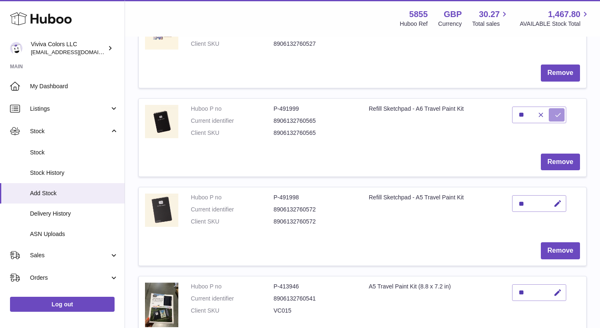
click at [555, 116] on icon "submit" at bounding box center [557, 114] width 7 height 7
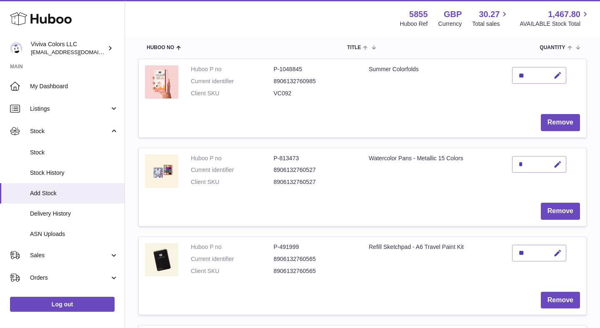
scroll to position [77, 0]
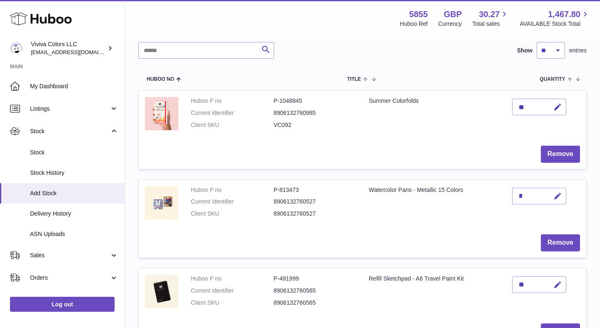
click at [531, 194] on div "*" at bounding box center [539, 196] width 54 height 17
click at [556, 195] on icon "button" at bounding box center [557, 196] width 9 height 9
type input "**"
click at [556, 199] on icon "submit" at bounding box center [557, 195] width 7 height 7
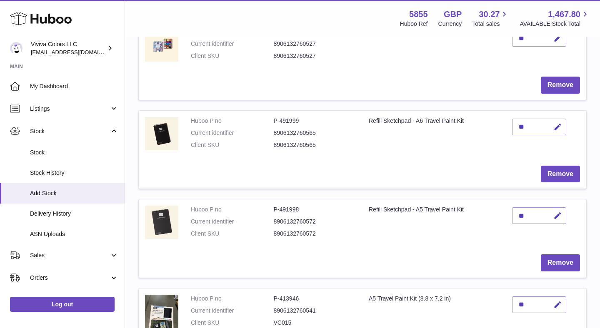
scroll to position [256, 0]
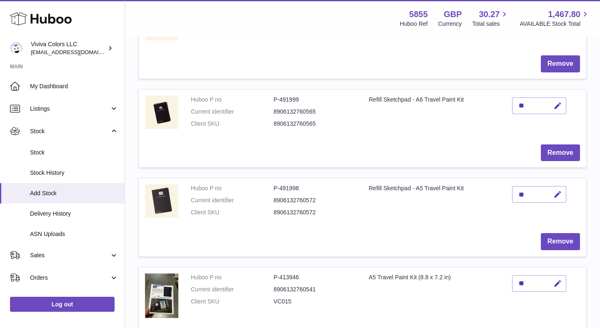
click at [381, 97] on td "Refill Sketchpad - A6 Travel Paint Kit" at bounding box center [433, 114] width 143 height 49
copy tr "Refill Sketchpad - A6 Travel Paint Kit"
click at [397, 188] on td "Refill Sketchpad - A5 Travel Paint Kit" at bounding box center [433, 202] width 143 height 49
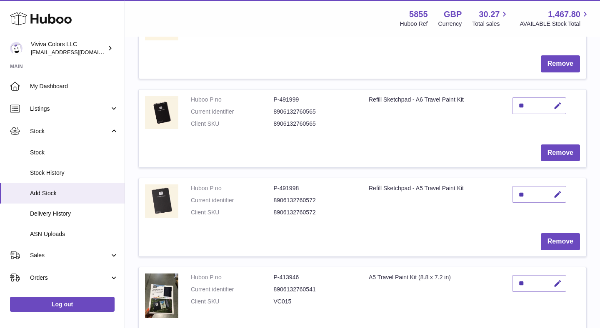
click at [397, 188] on td "Refill Sketchpad - A5 Travel Paint Kit" at bounding box center [433, 202] width 143 height 49
copy tr "Refill Sketchpad - A5 Travel Paint Kit"
click at [306, 113] on dd "8906132760565" at bounding box center [315, 112] width 83 height 8
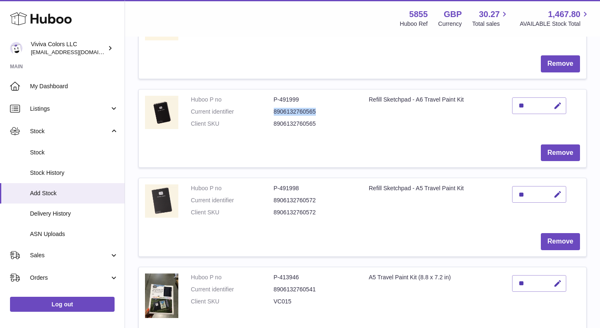
copy dd "8906132760565"
click at [308, 213] on dd "8906132760572" at bounding box center [315, 213] width 83 height 8
copy dd "8906132760572"
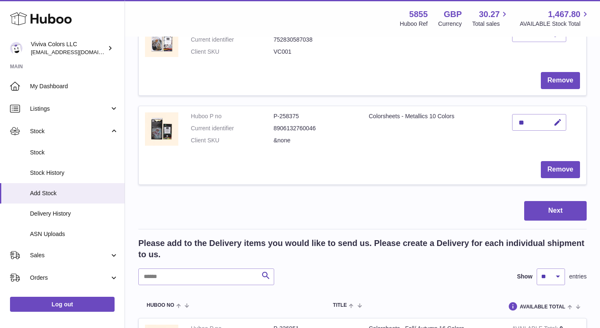
scroll to position [897, 0]
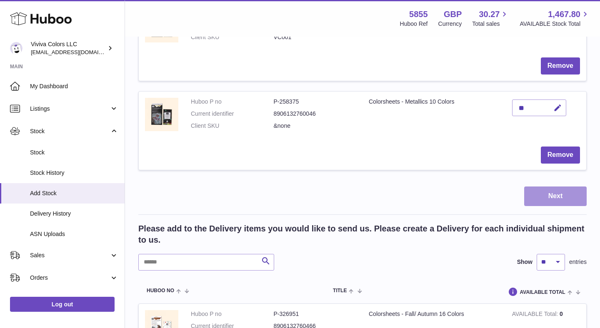
click at [550, 196] on button "Next" at bounding box center [555, 197] width 62 height 20
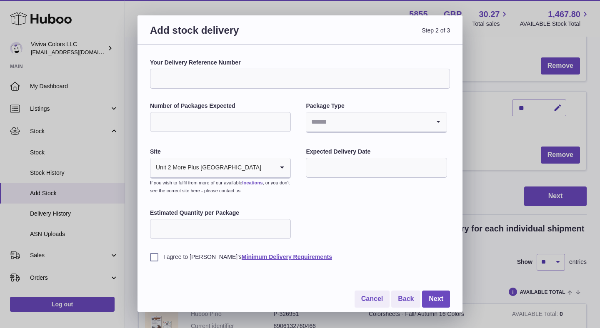
click at [254, 110] on div "Number of Packages Expected" at bounding box center [220, 118] width 141 height 32
click at [253, 124] on input "Number of Packages Expected" at bounding box center [220, 122] width 141 height 20
type input "*"
click at [339, 122] on input "Search for option" at bounding box center [367, 121] width 123 height 19
click at [331, 174] on li "Boxes" at bounding box center [375, 177] width 139 height 17
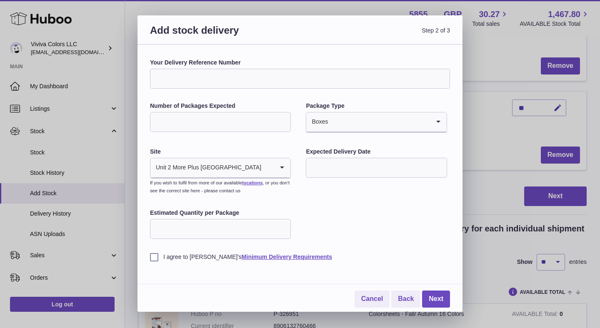
click at [329, 161] on input "text" at bounding box center [376, 168] width 141 height 20
click at [335, 287] on span "30" at bounding box center [335, 286] width 15 height 15
type input "**********"
click at [254, 234] on input "Estimated Quantity per Package" at bounding box center [220, 229] width 141 height 20
click at [334, 229] on div "**********" at bounding box center [300, 160] width 300 height 202
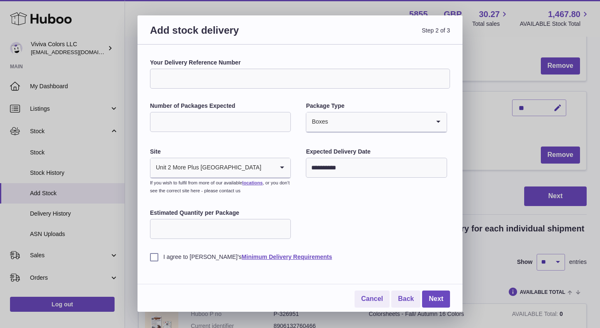
click at [155, 261] on div "**********" at bounding box center [300, 183] width 300 height 249
click at [154, 256] on label "I agree to Huboo's Minimum Delivery Requirements" at bounding box center [300, 257] width 300 height 8
click at [284, 166] on icon "Search for option" at bounding box center [282, 167] width 17 height 19
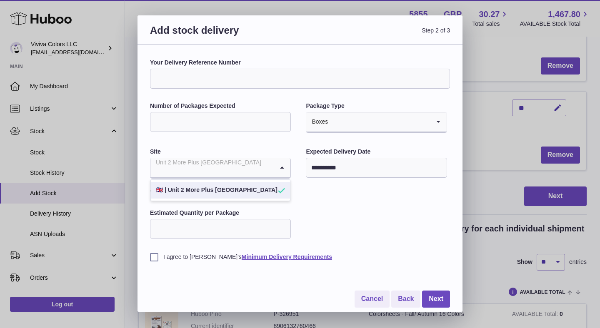
click at [318, 219] on div "**********" at bounding box center [300, 160] width 300 height 202
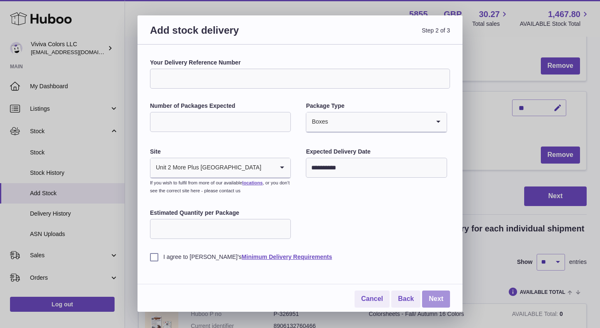
click at [434, 294] on link "Next" at bounding box center [436, 299] width 28 height 17
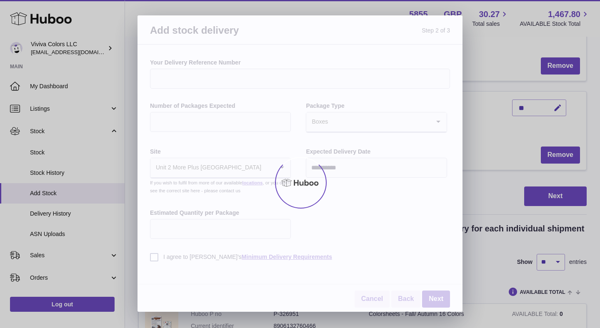
scroll to position [874, 0]
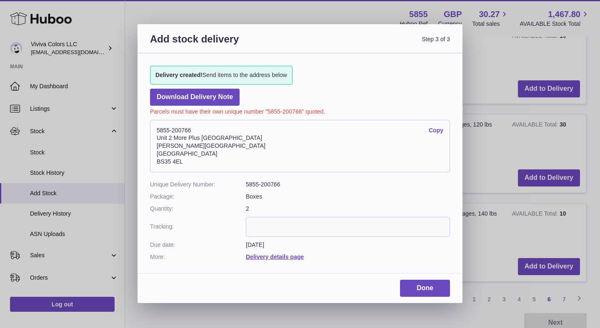
click at [185, 131] on address "5855-200766 Copy Unit 2 More Plus Central Park Hudson Ave Severn Beach BS35 4EL" at bounding box center [300, 146] width 300 height 52
copy address "5855-200766"
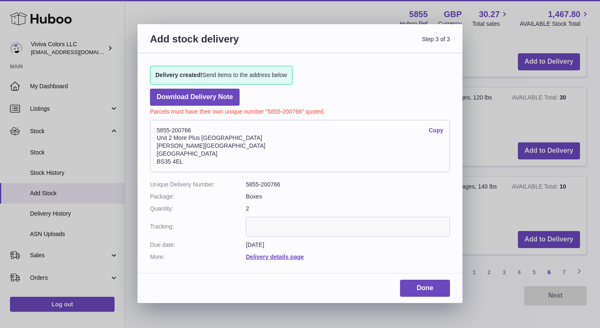
scroll to position [905, 0]
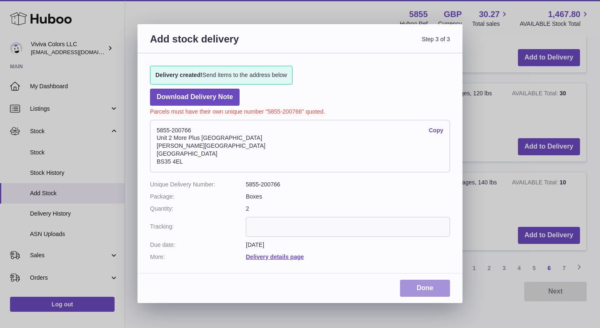
click at [433, 286] on link "Done" at bounding box center [425, 288] width 50 height 17
